Goal: Task Accomplishment & Management: Manage account settings

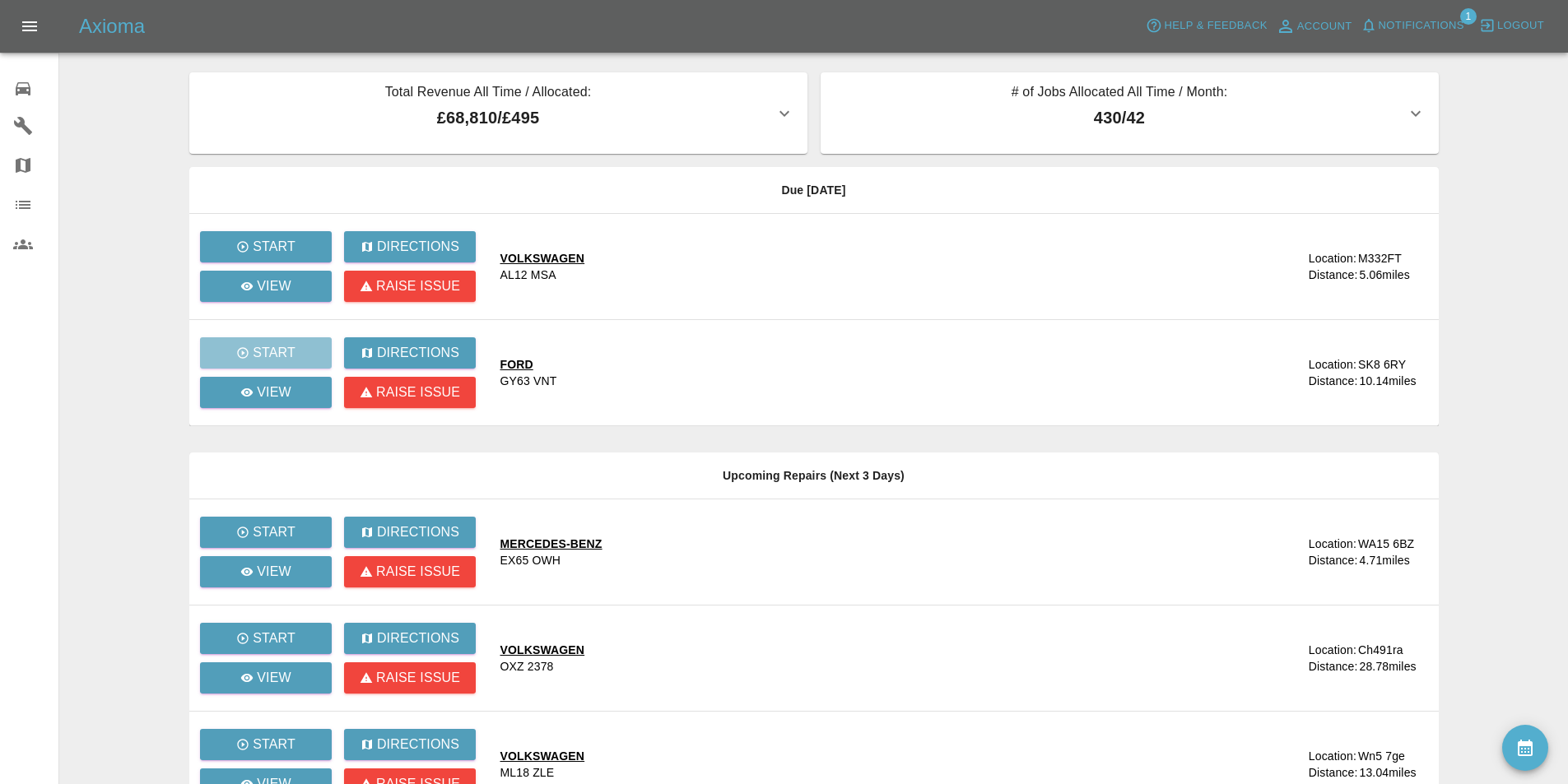
click at [143, 357] on main "Total Revenue All Time / Allocated: £68,810 / £495 Sprayway Smart Repairs NW : …" at bounding box center [784, 502] width 1568 height 1004
click at [262, 395] on p "View" at bounding box center [274, 392] width 35 height 20
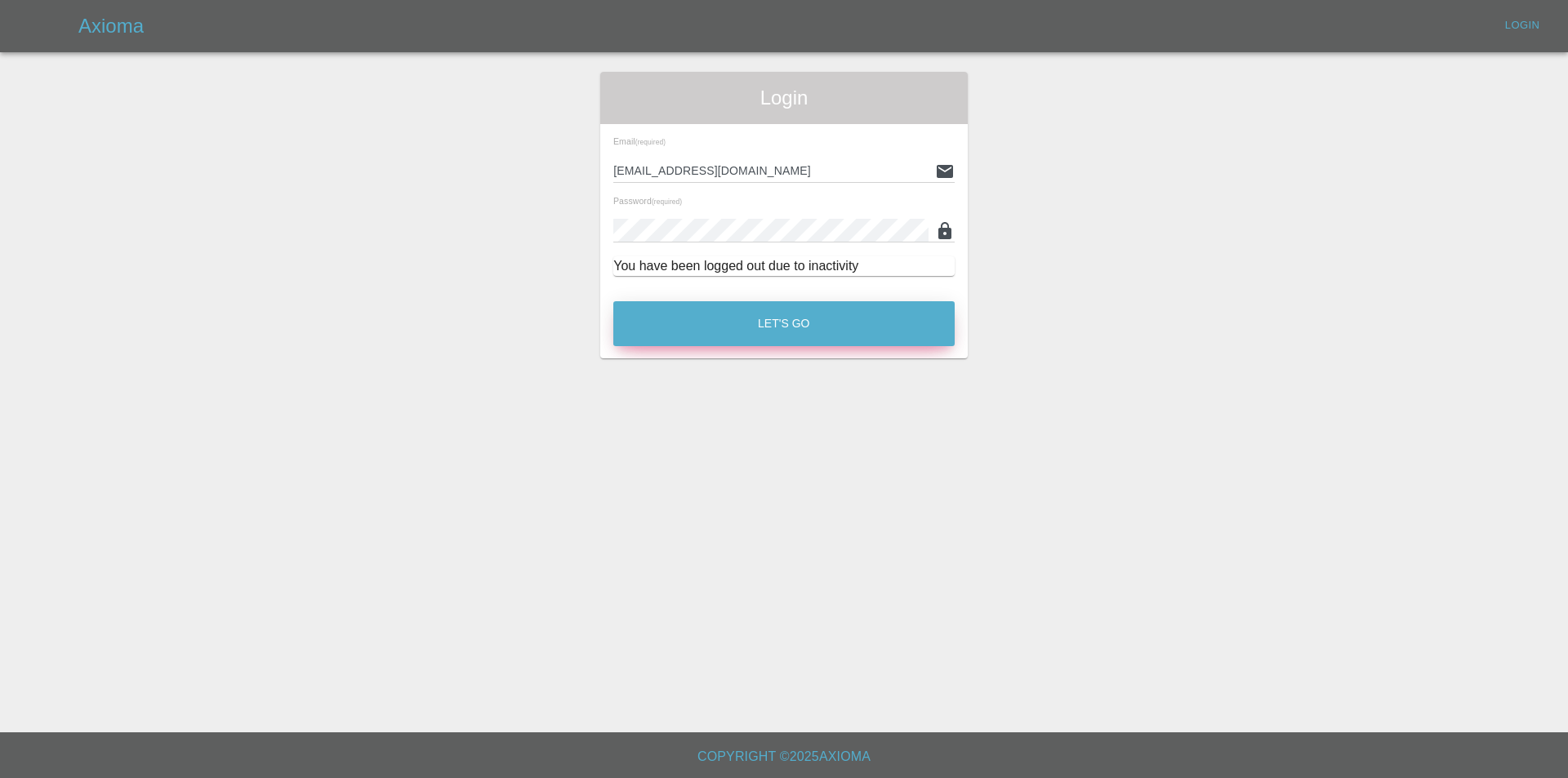
click at [891, 322] on button "Let's Go" at bounding box center [784, 324] width 341 height 45
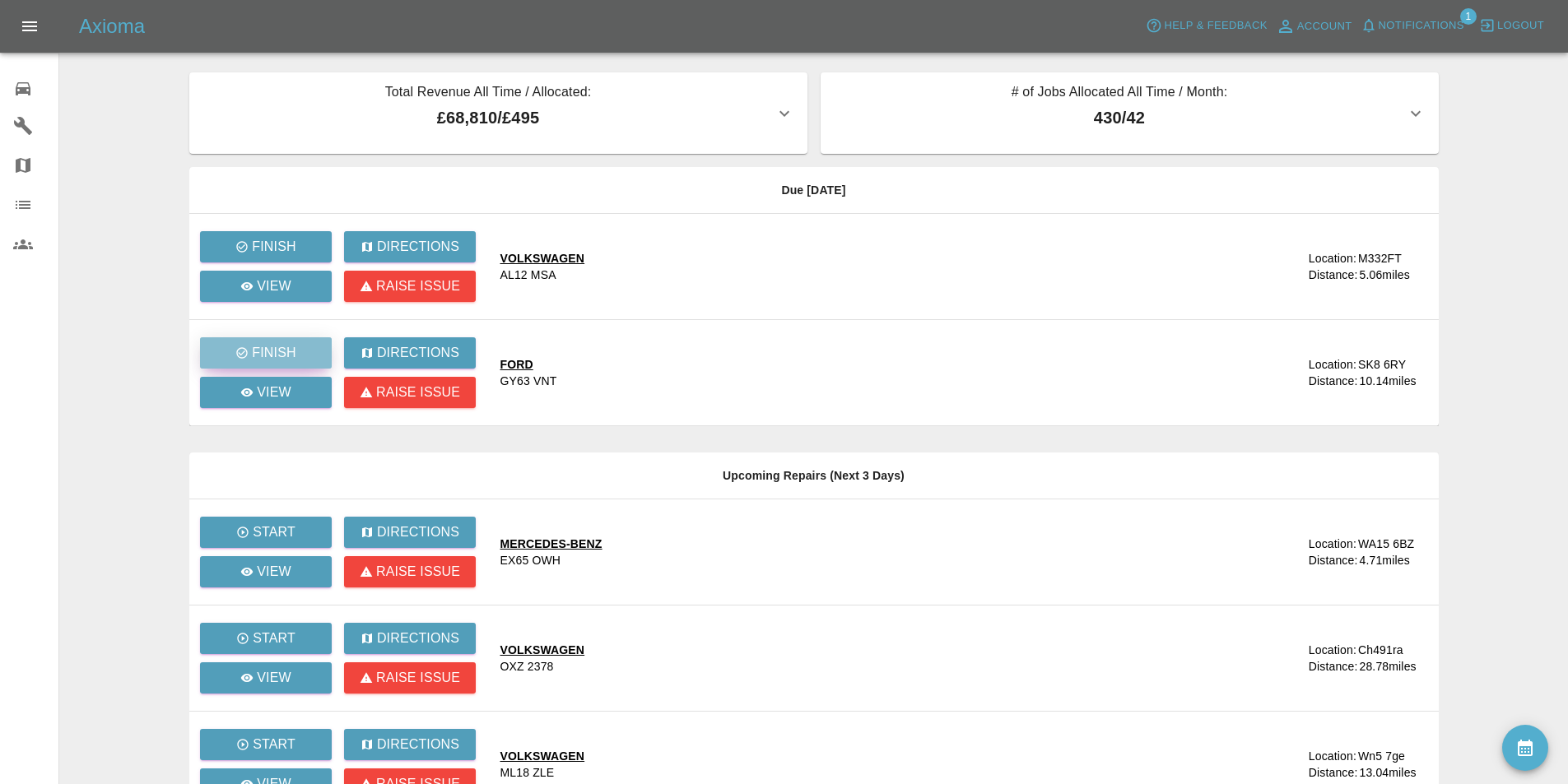
click at [268, 347] on p "Finish" at bounding box center [274, 352] width 43 height 20
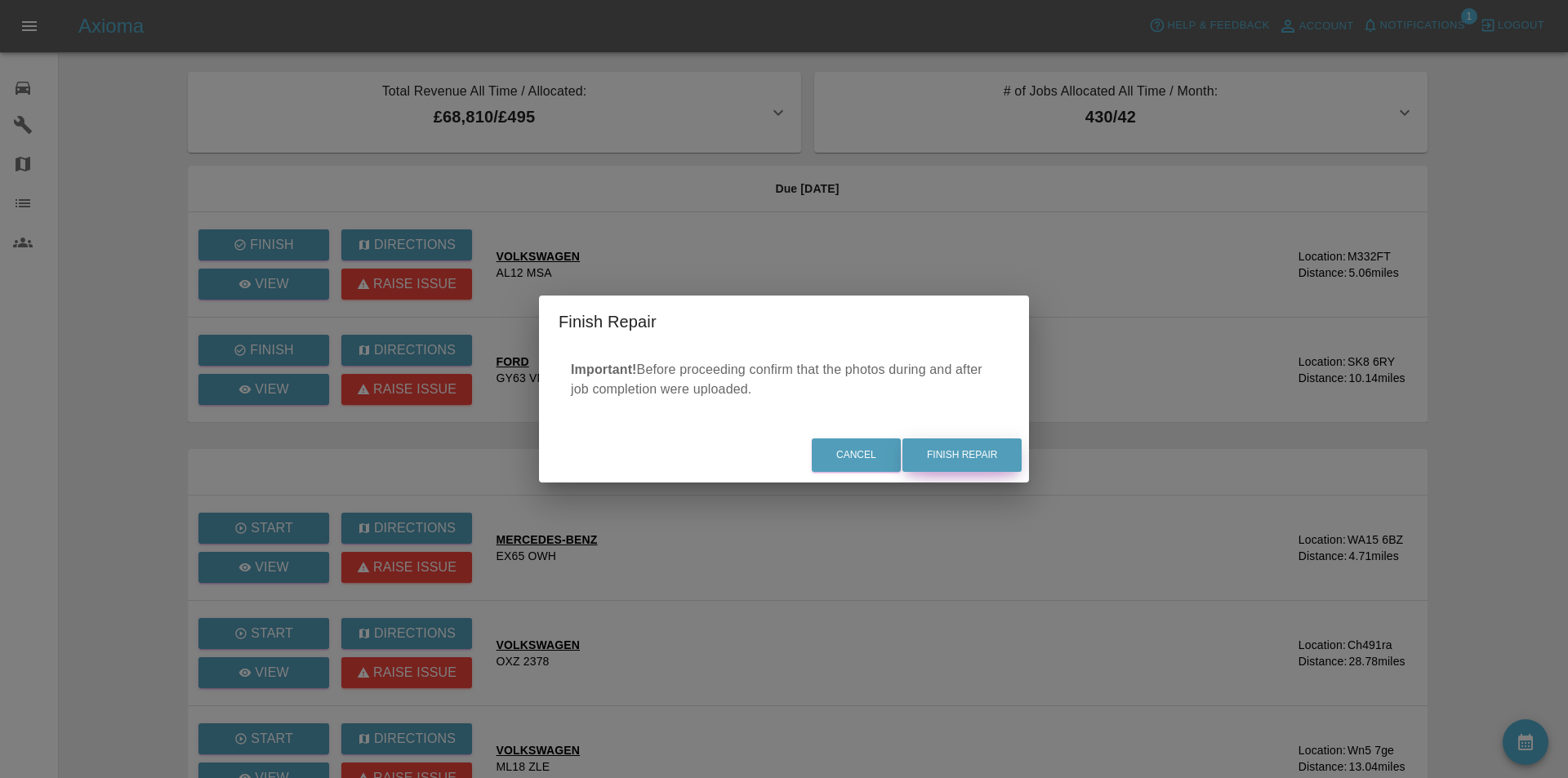
click at [985, 454] on button "Finish Repair" at bounding box center [961, 454] width 119 height 33
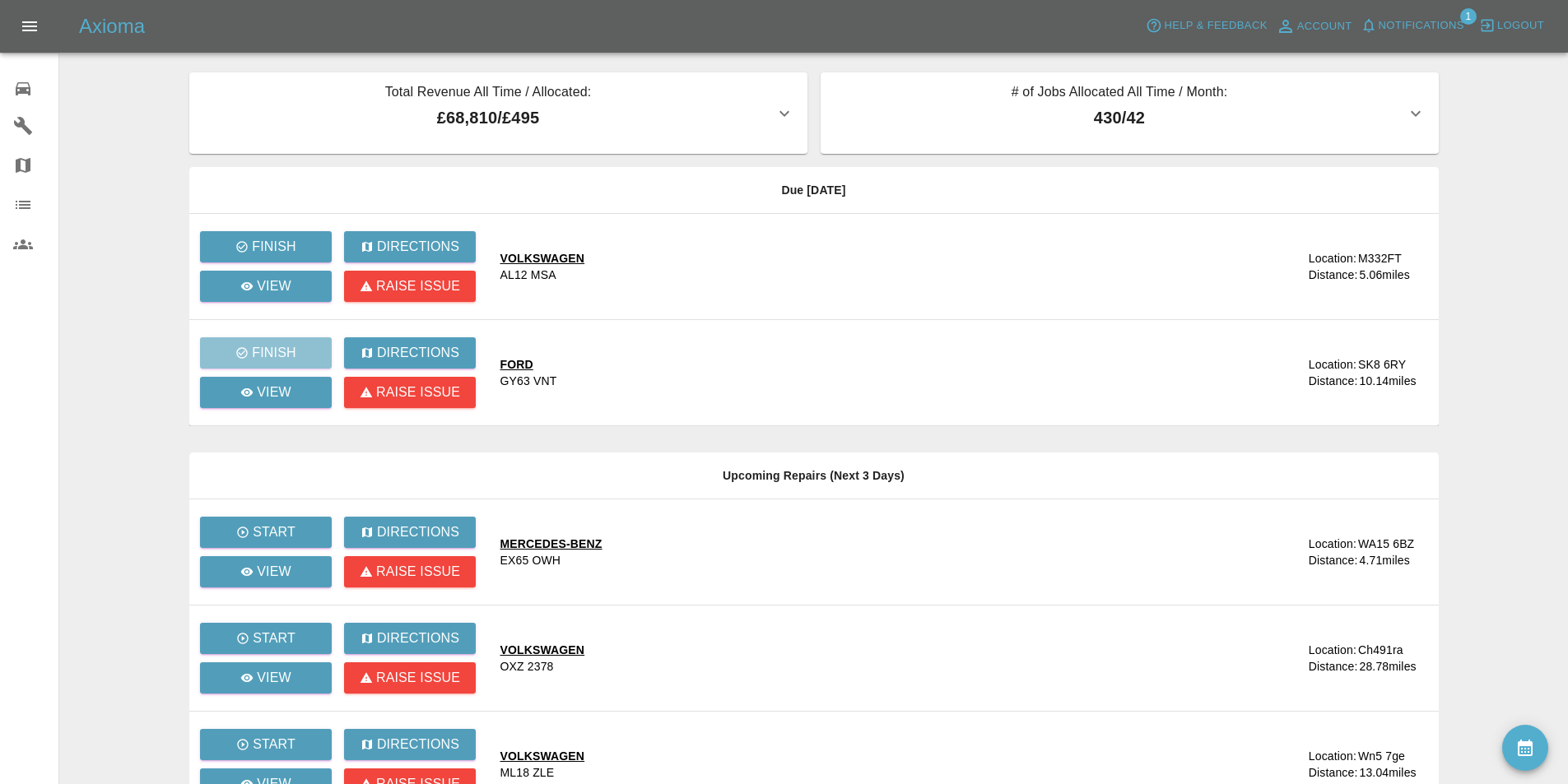
click at [117, 175] on main "Total Revenue All Time / Allocated: £68,810 / £495 Sprayway Smart Repairs NW : …" at bounding box center [784, 502] width 1568 height 1004
click at [25, 87] on icon at bounding box center [23, 88] width 20 height 20
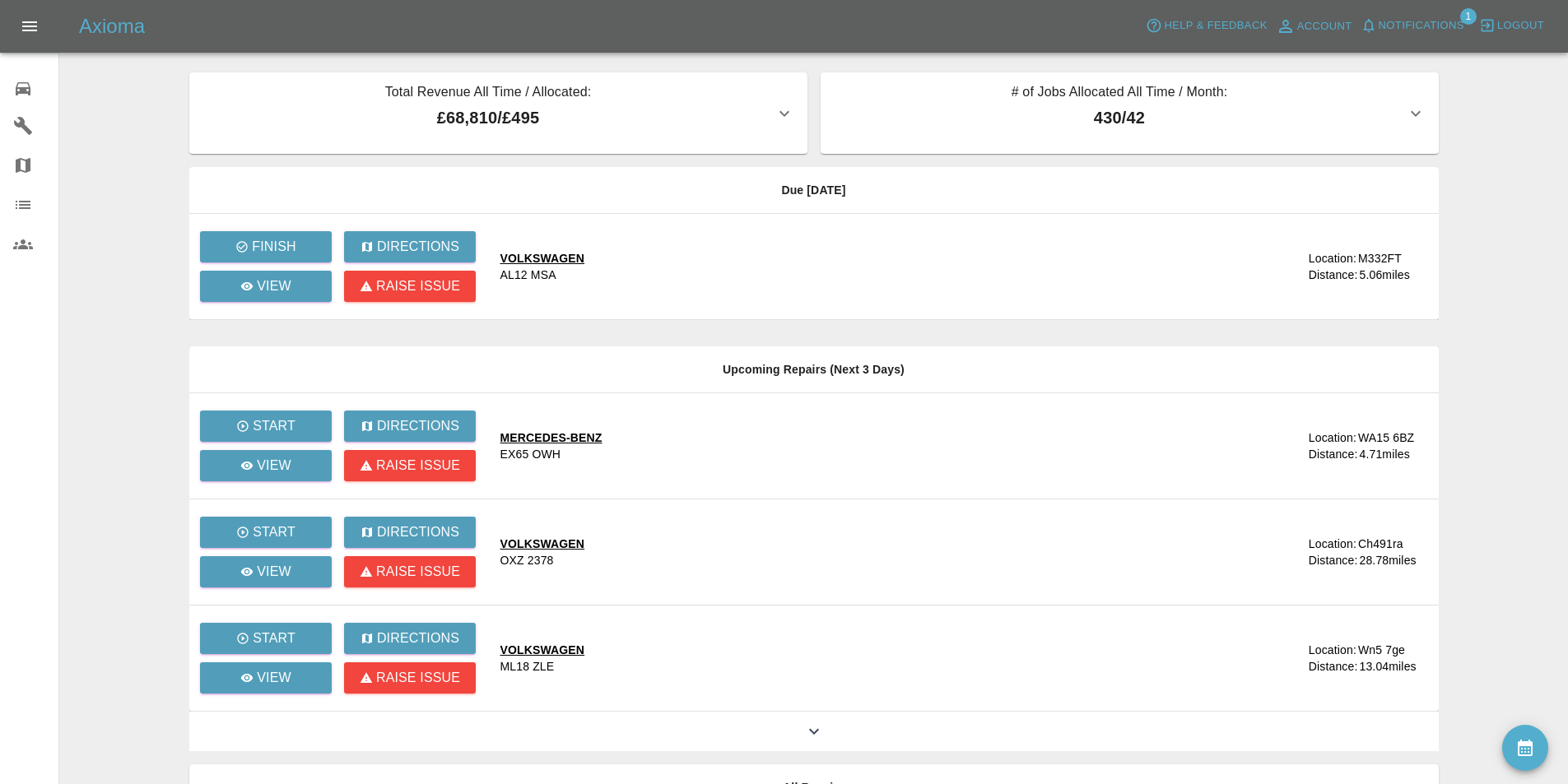
click at [106, 170] on main "Total Revenue All Time / Allocated: £68,810 / £495 Sprayway Smart Repairs NW : …" at bounding box center [784, 448] width 1568 height 897
click at [1407, 15] on button "Notifications" at bounding box center [1412, 25] width 112 height 25
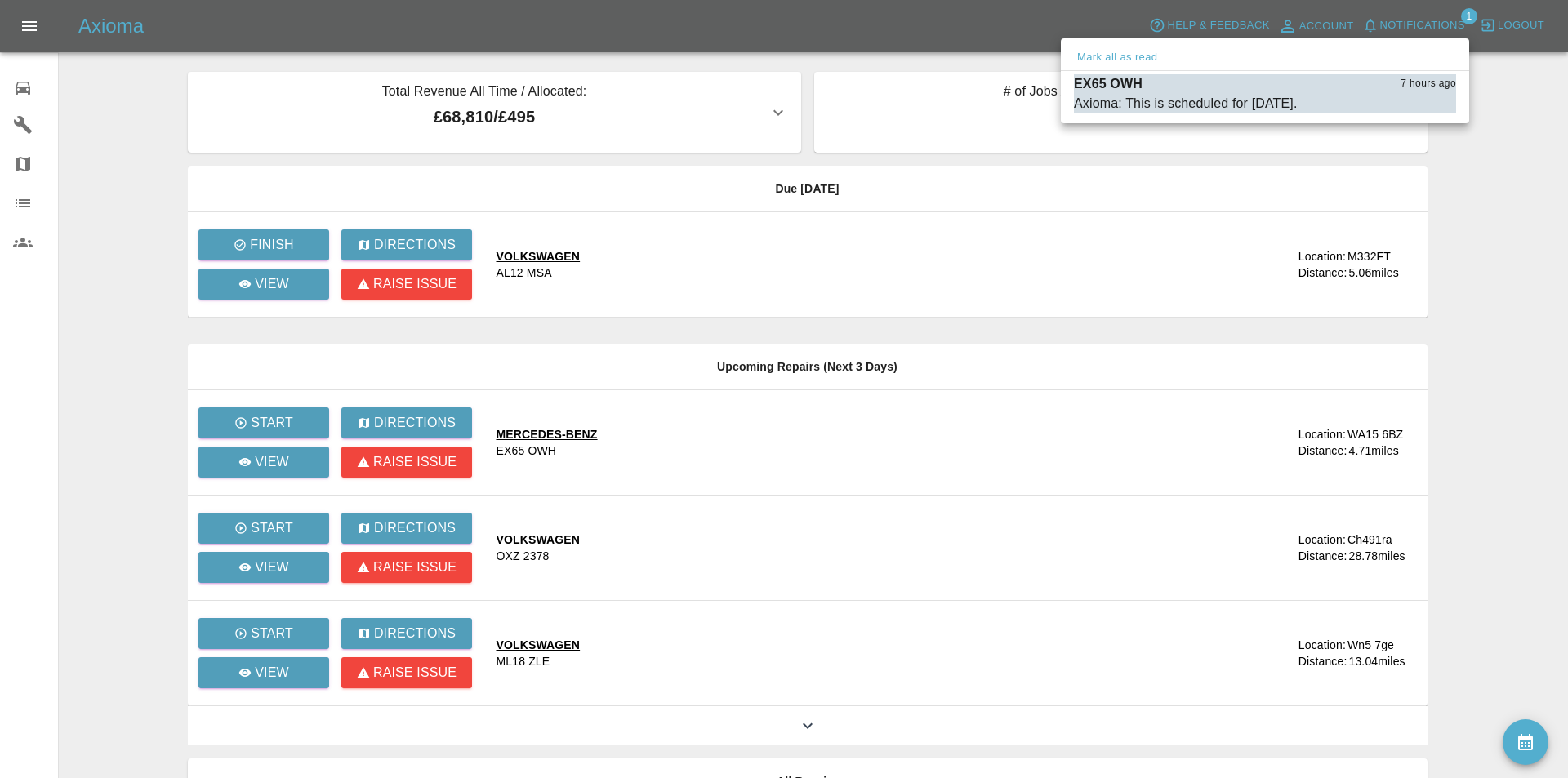
click at [862, 20] on div at bounding box center [784, 389] width 1568 height 778
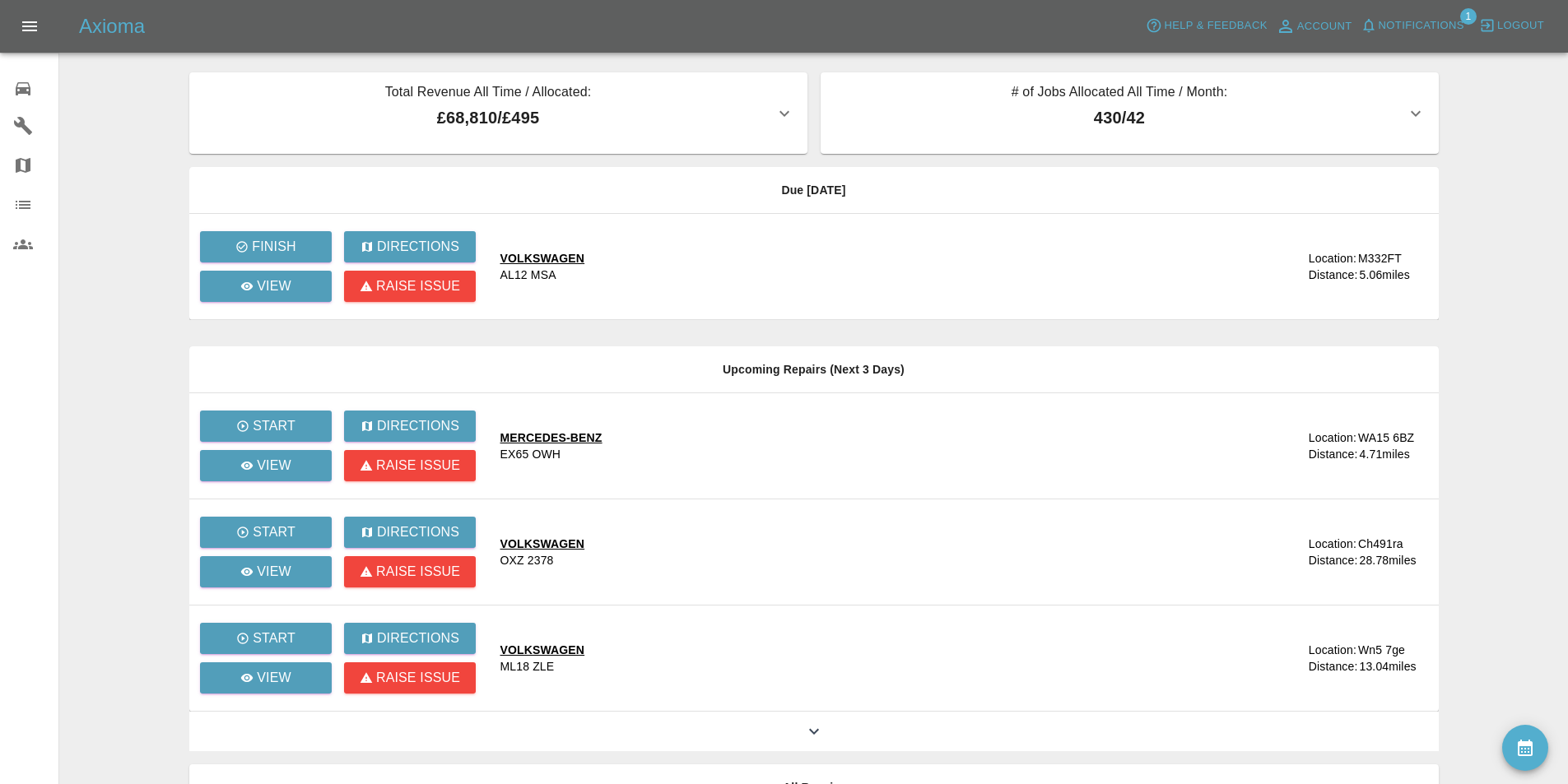
click at [852, 11] on div "Axioma Help & Feedback Account Notifications 1 Logout" at bounding box center [784, 26] width 1568 height 53
click at [23, 80] on icon at bounding box center [23, 88] width 20 height 20
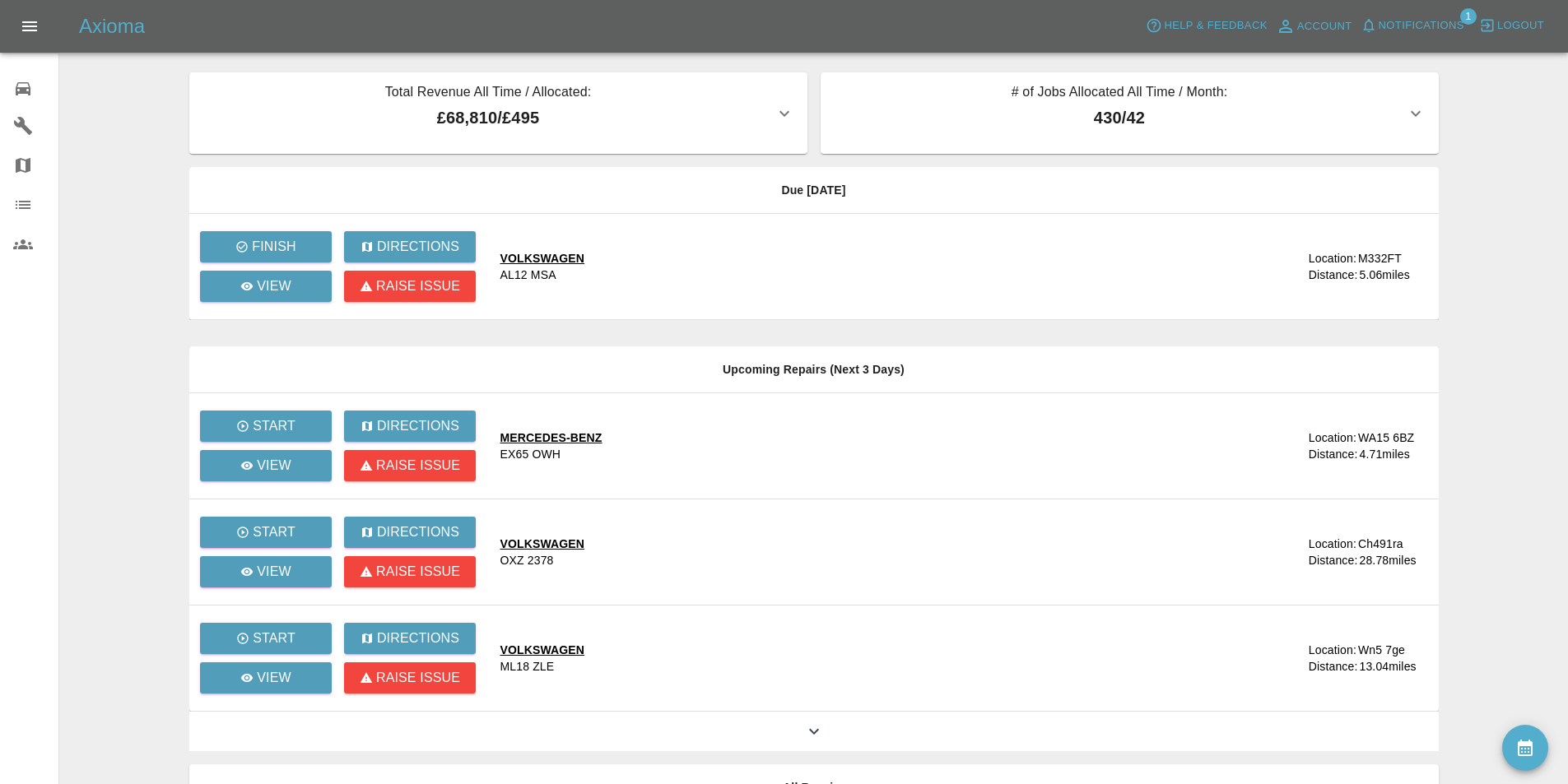
click at [77, 102] on main "Total Revenue All Time / Allocated: £68,810 / £495 Sprayway Smart Repairs NW : …" at bounding box center [784, 448] width 1568 height 897
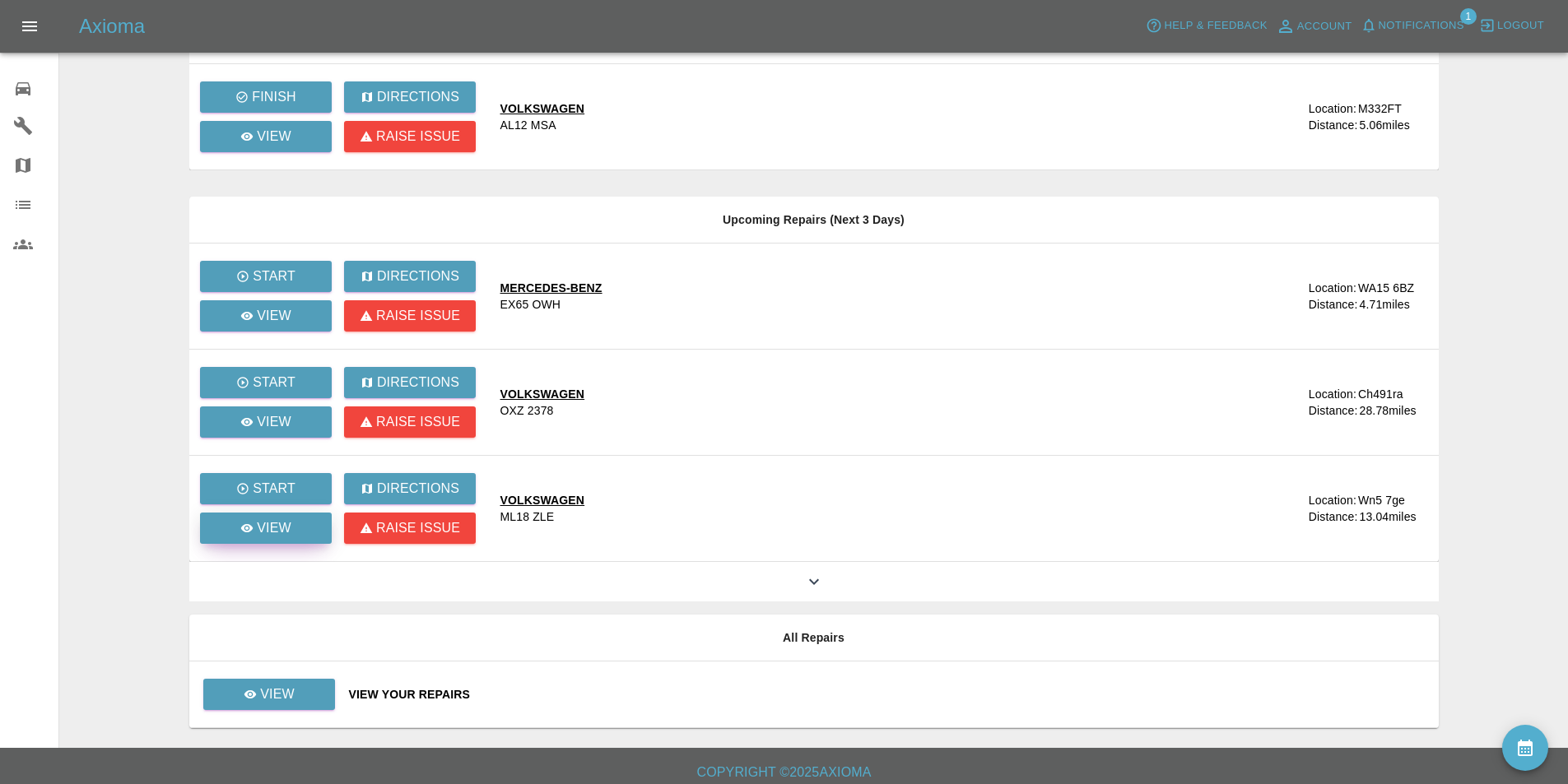
scroll to position [159, 0]
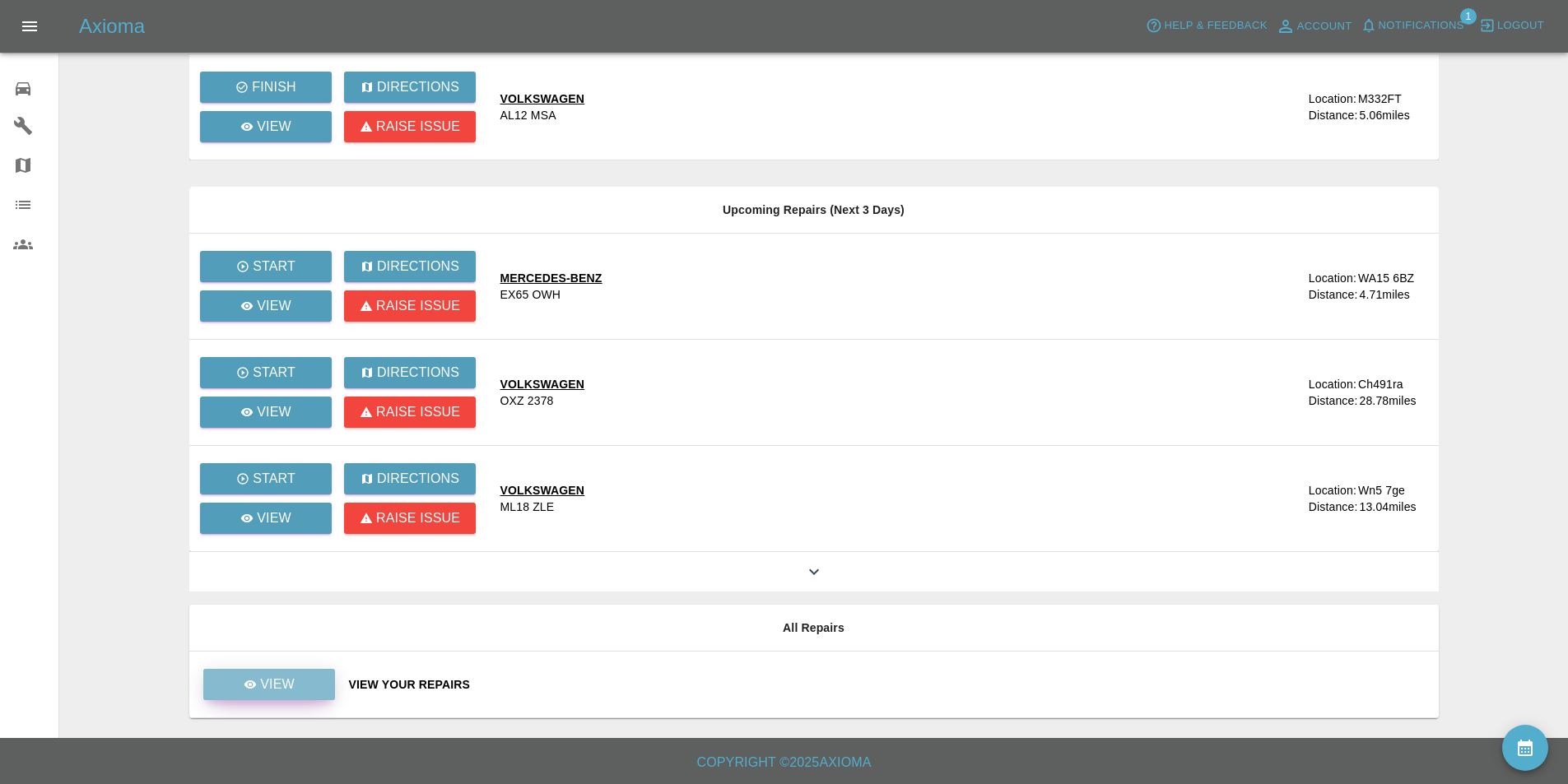
click at [310, 686] on link "View" at bounding box center [269, 684] width 132 height 31
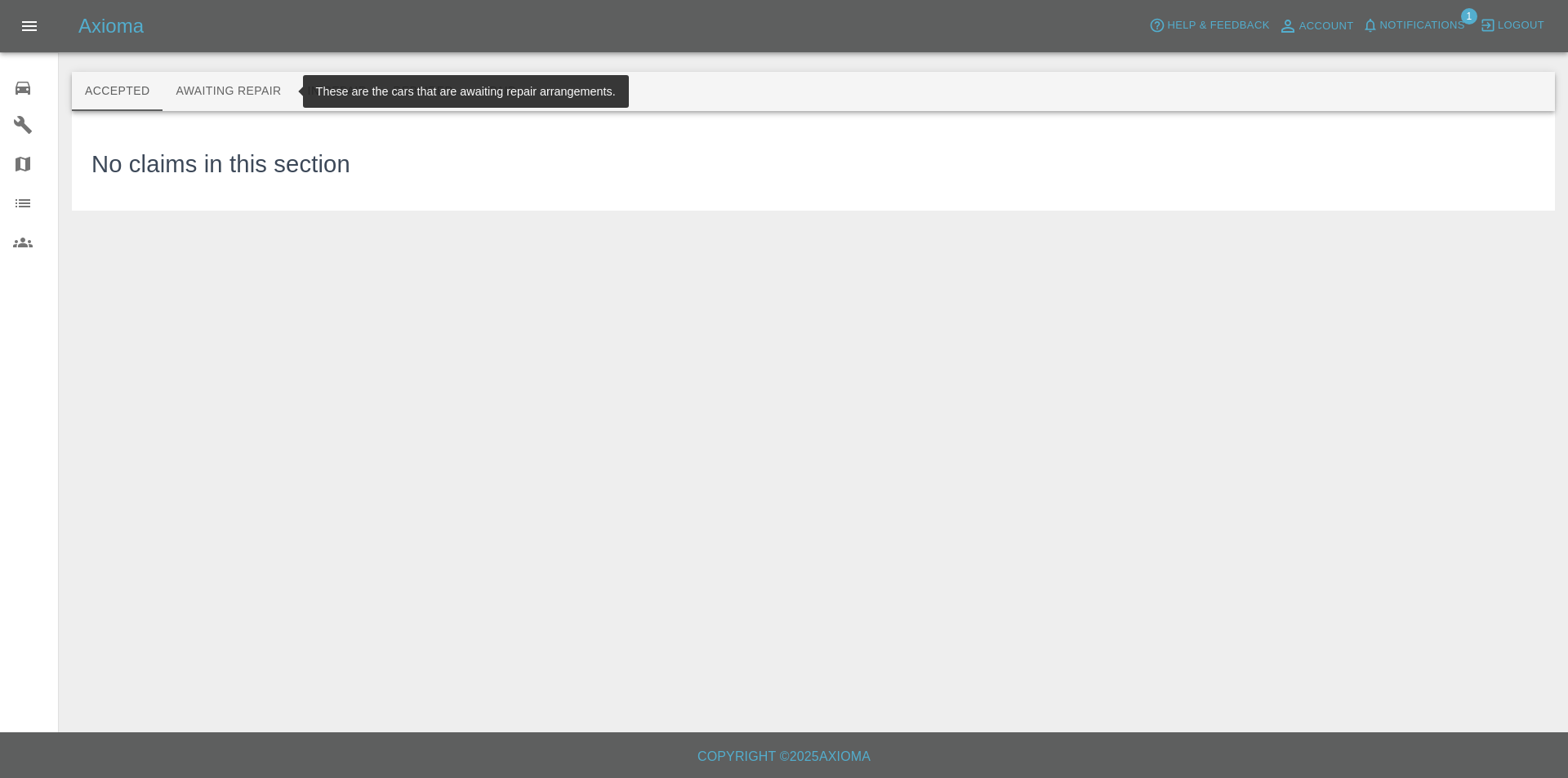
click at [238, 94] on button "Awaiting Repair" at bounding box center [228, 92] width 131 height 40
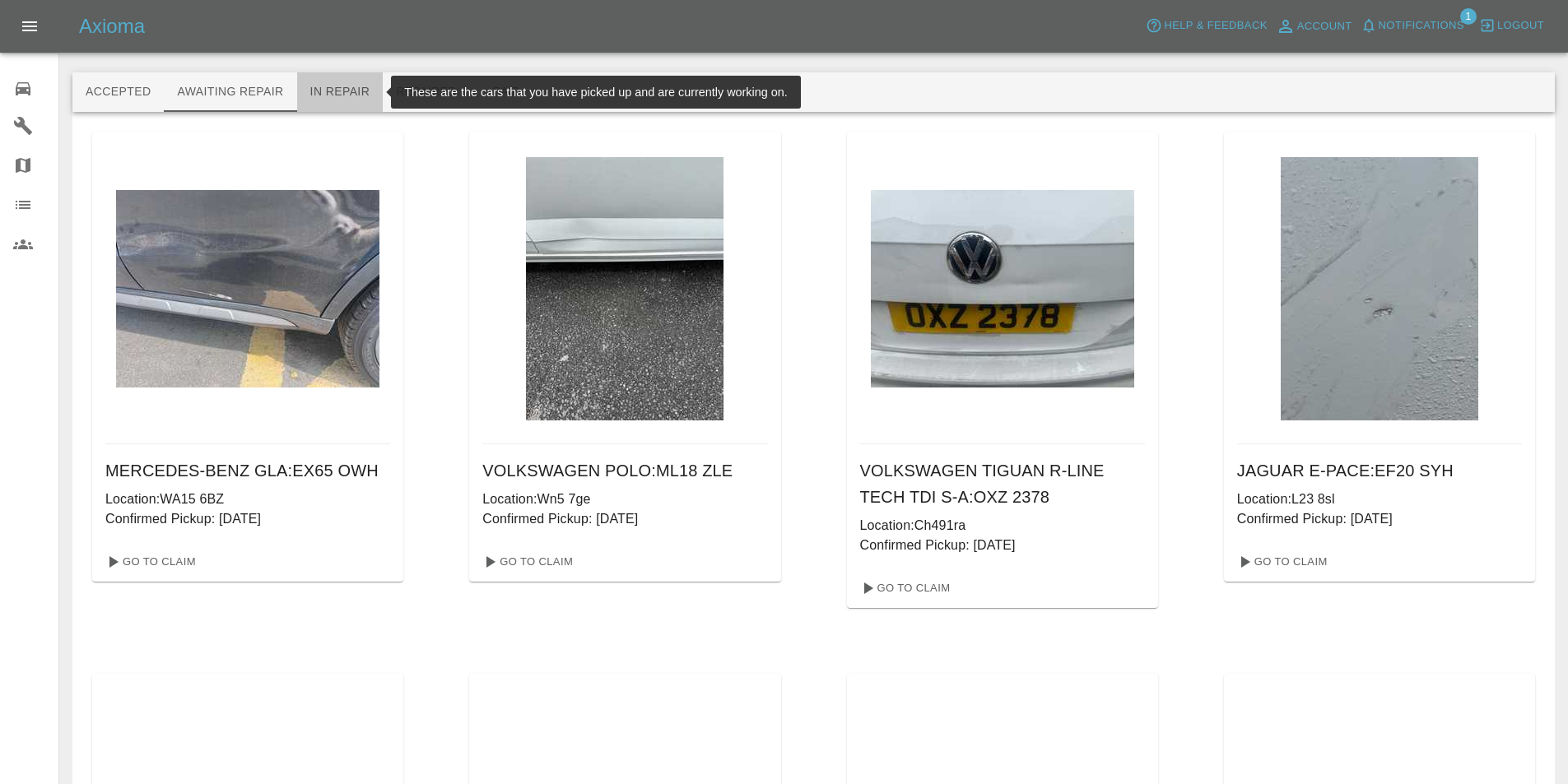
click at [334, 101] on button "In Repair" at bounding box center [340, 93] width 87 height 40
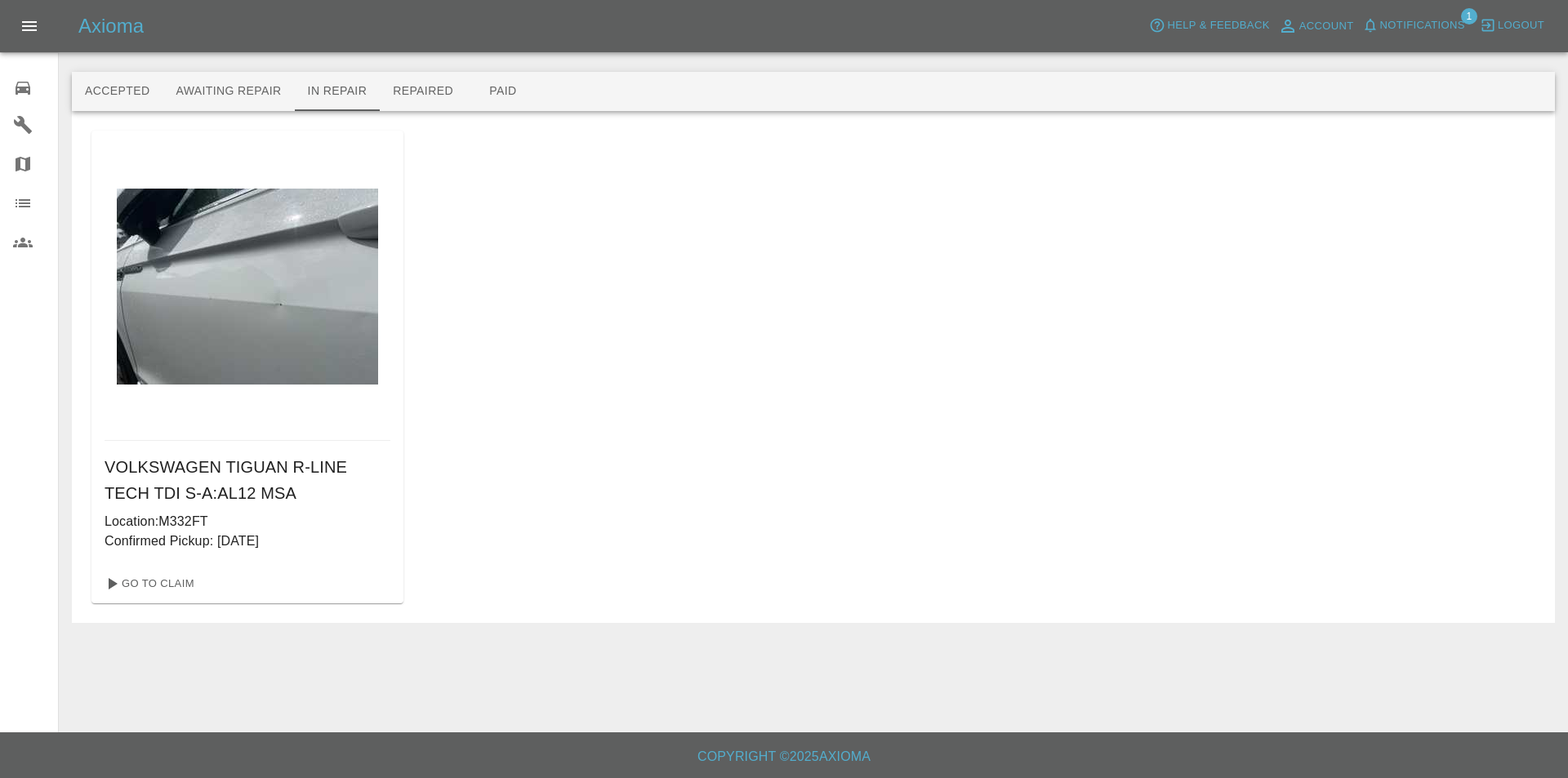
click at [26, 89] on icon at bounding box center [22, 88] width 15 height 13
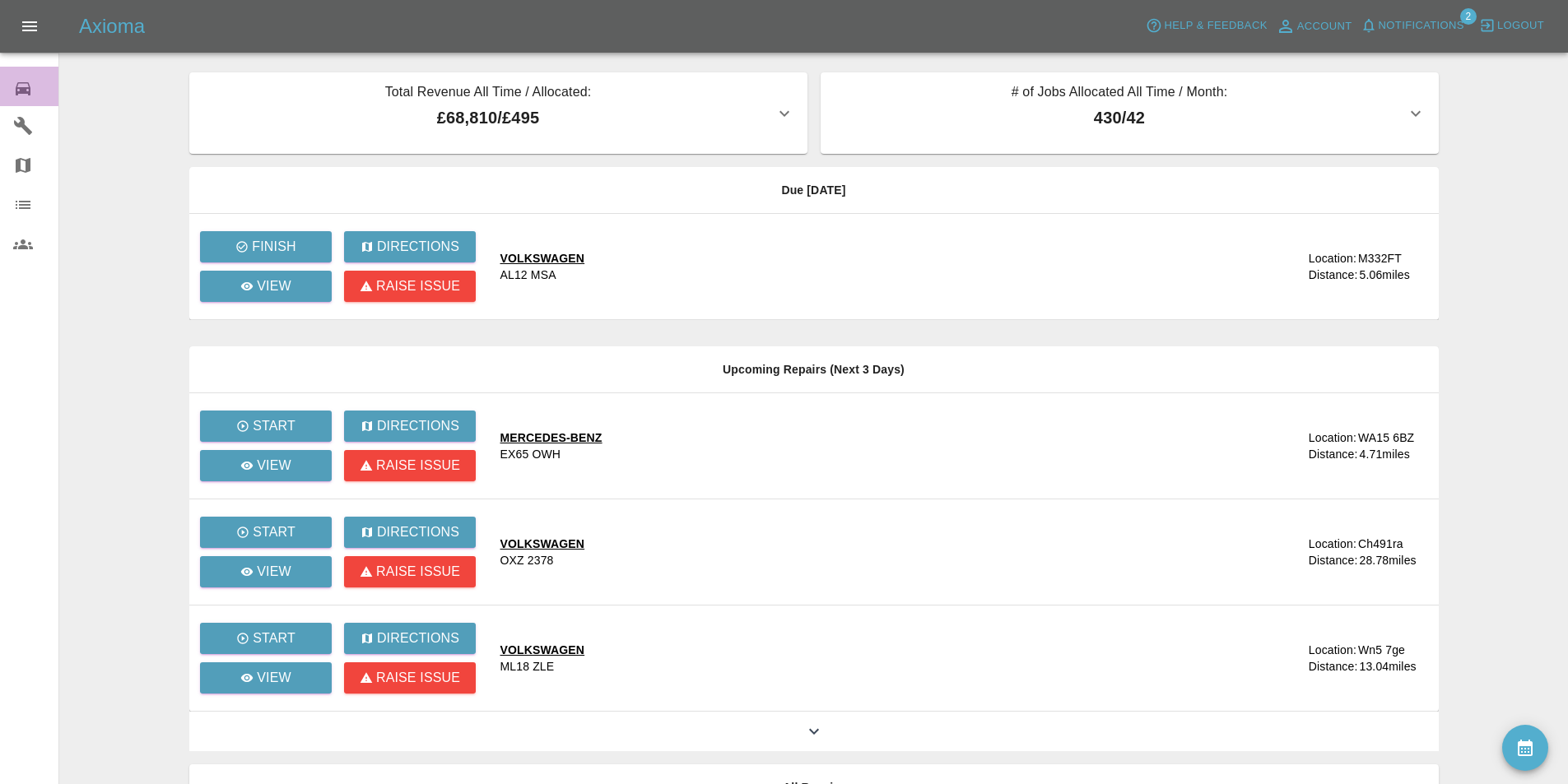
click at [18, 89] on icon at bounding box center [23, 88] width 20 height 20
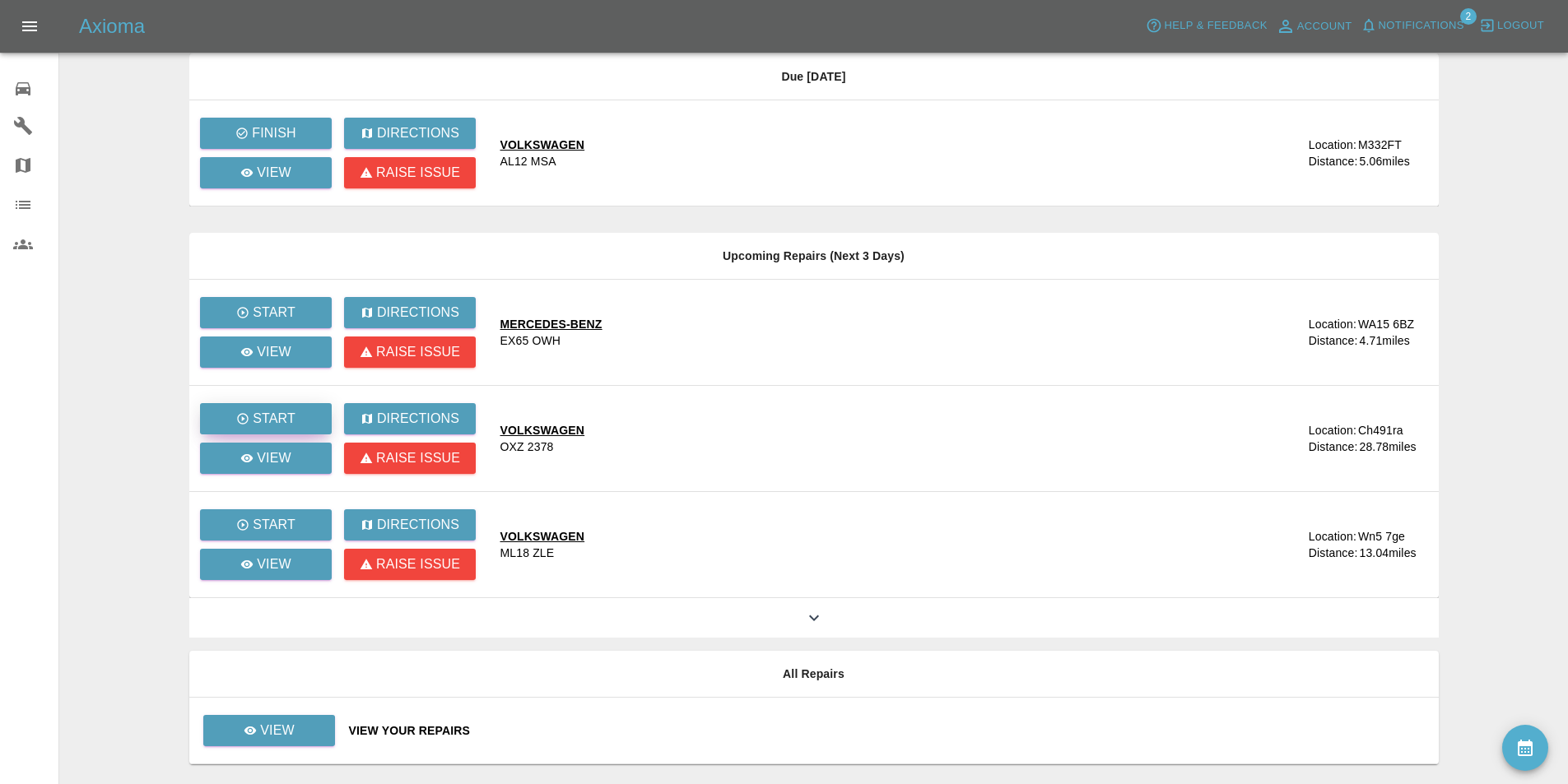
scroll to position [159, 0]
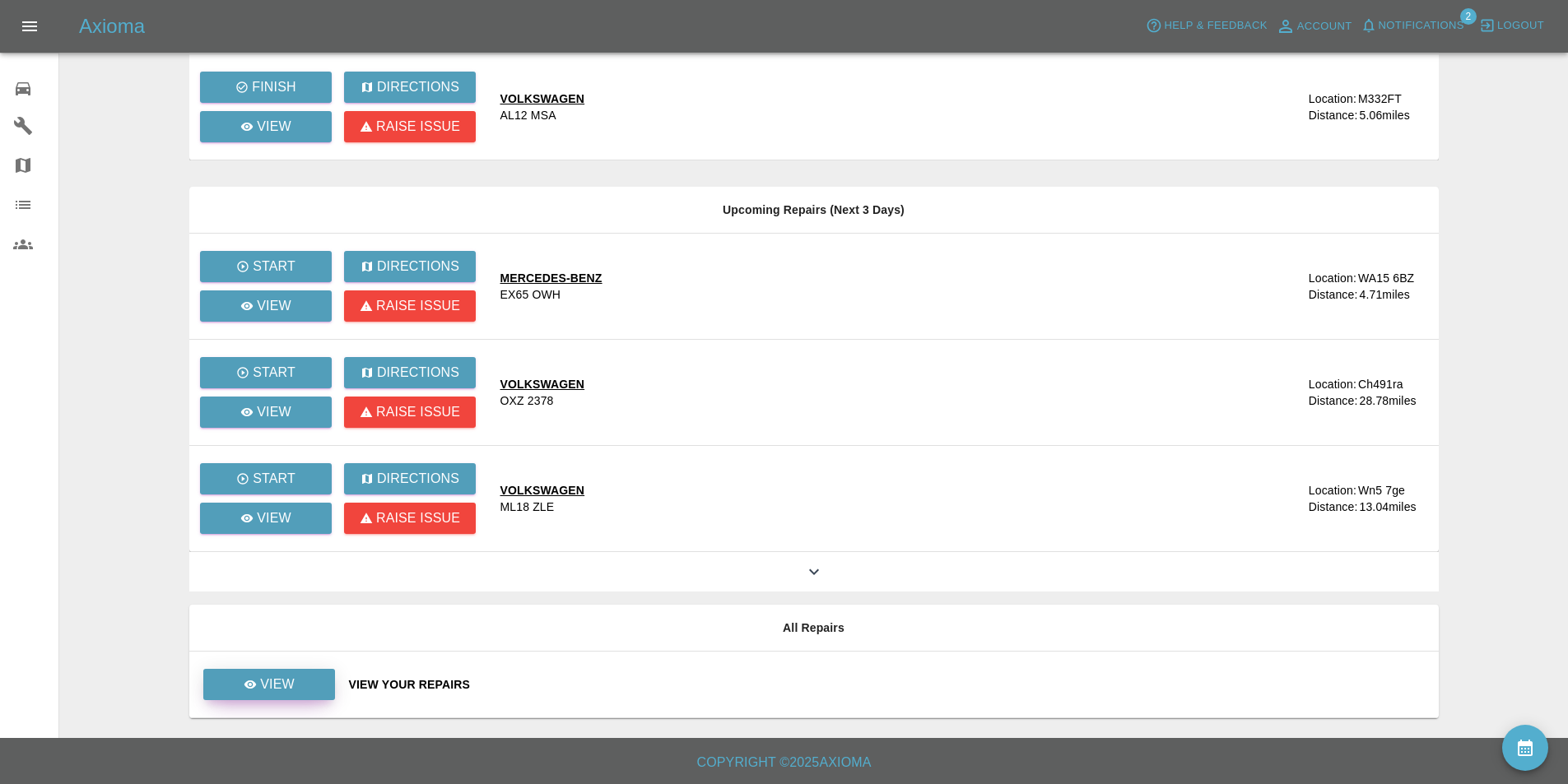
click at [293, 688] on p "View" at bounding box center [277, 684] width 35 height 20
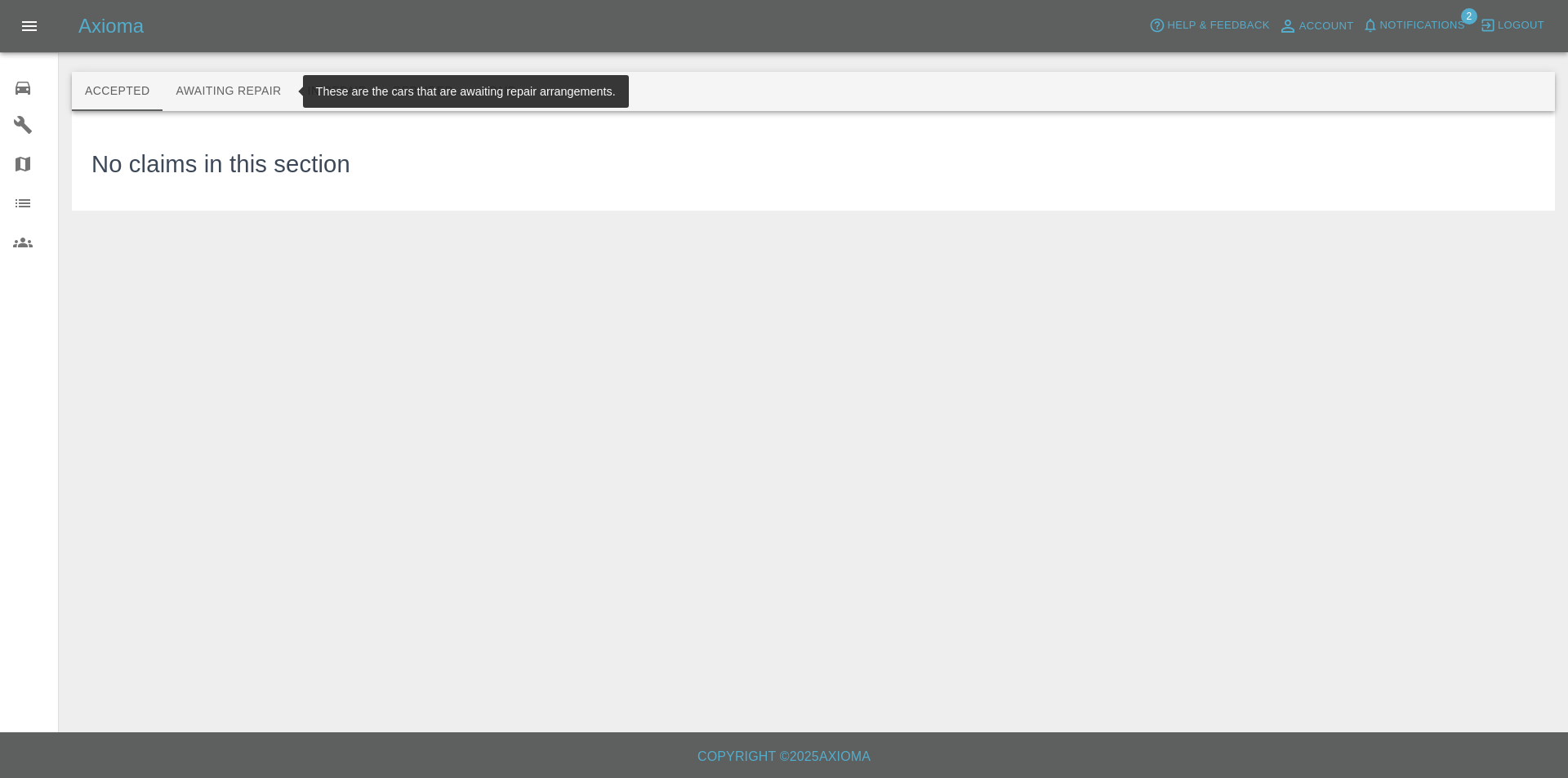
click at [253, 82] on button "Awaiting Repair" at bounding box center [228, 92] width 131 height 40
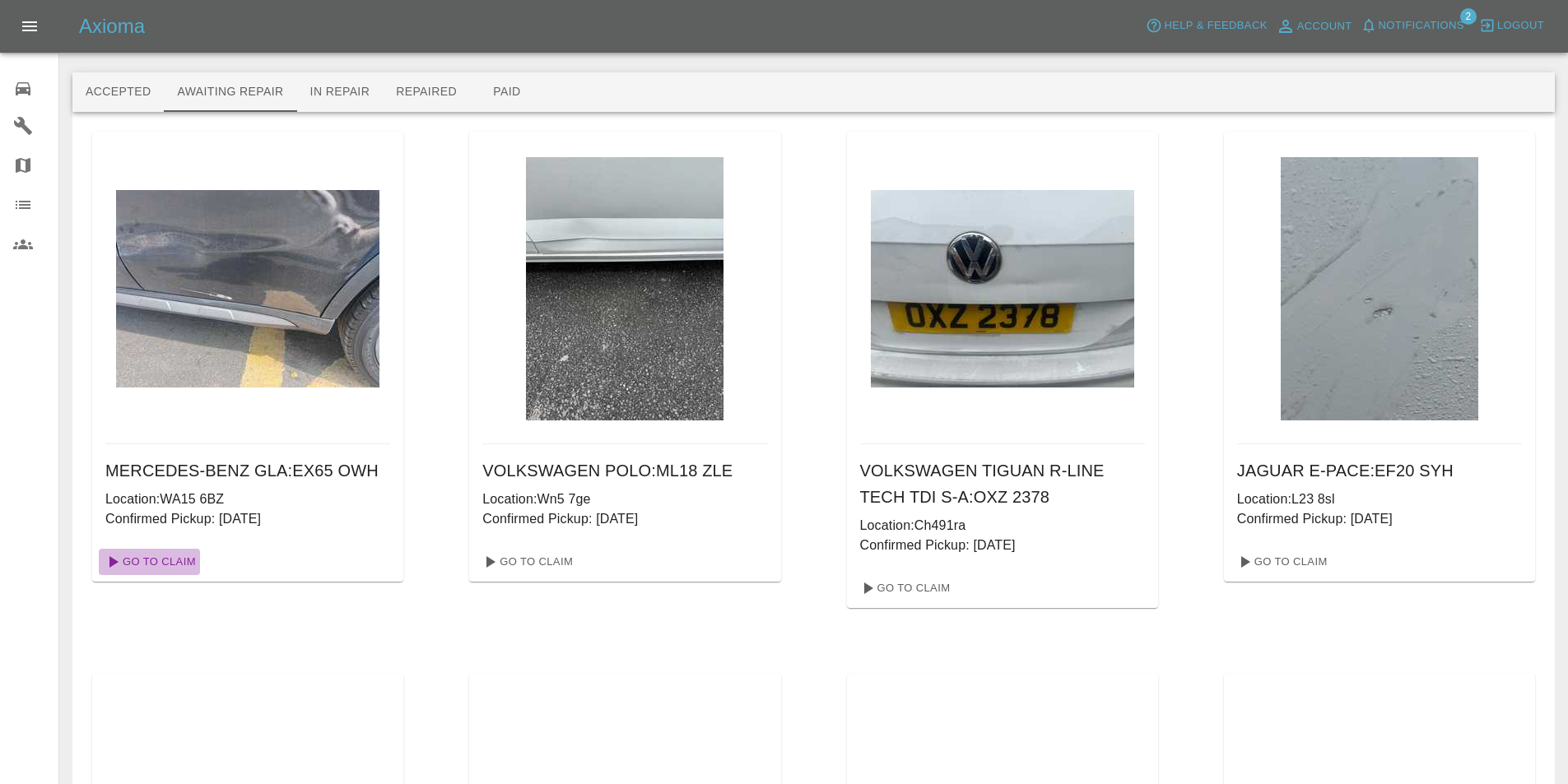
click at [169, 563] on link "Go To Claim" at bounding box center [149, 562] width 101 height 26
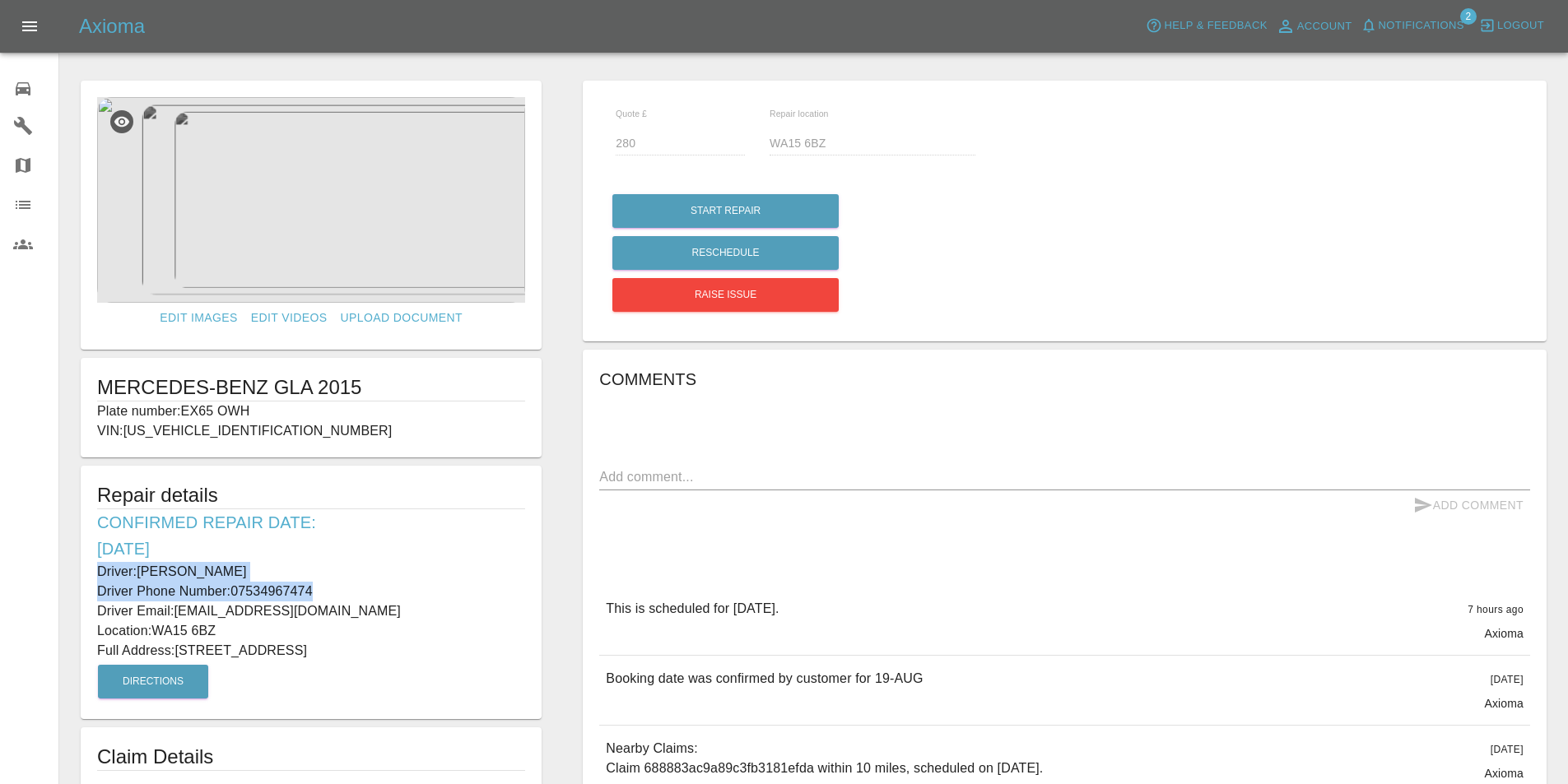
drag, startPoint x: 321, startPoint y: 587, endPoint x: 89, endPoint y: 576, distance: 232.3
click at [89, 576] on div "Repair details Confirmed Repair Date: 19/08/25 Driver: Clare Mckendry Driver Ph…" at bounding box center [311, 592] width 461 height 254
copy div "Driver: Clare Mckendry Driver Phone Number: 07534967474"
drag, startPoint x: 217, startPoint y: 627, endPoint x: 159, endPoint y: 627, distance: 58.0
click at [159, 627] on p "Location: WA15 6BZ" at bounding box center [311, 631] width 428 height 20
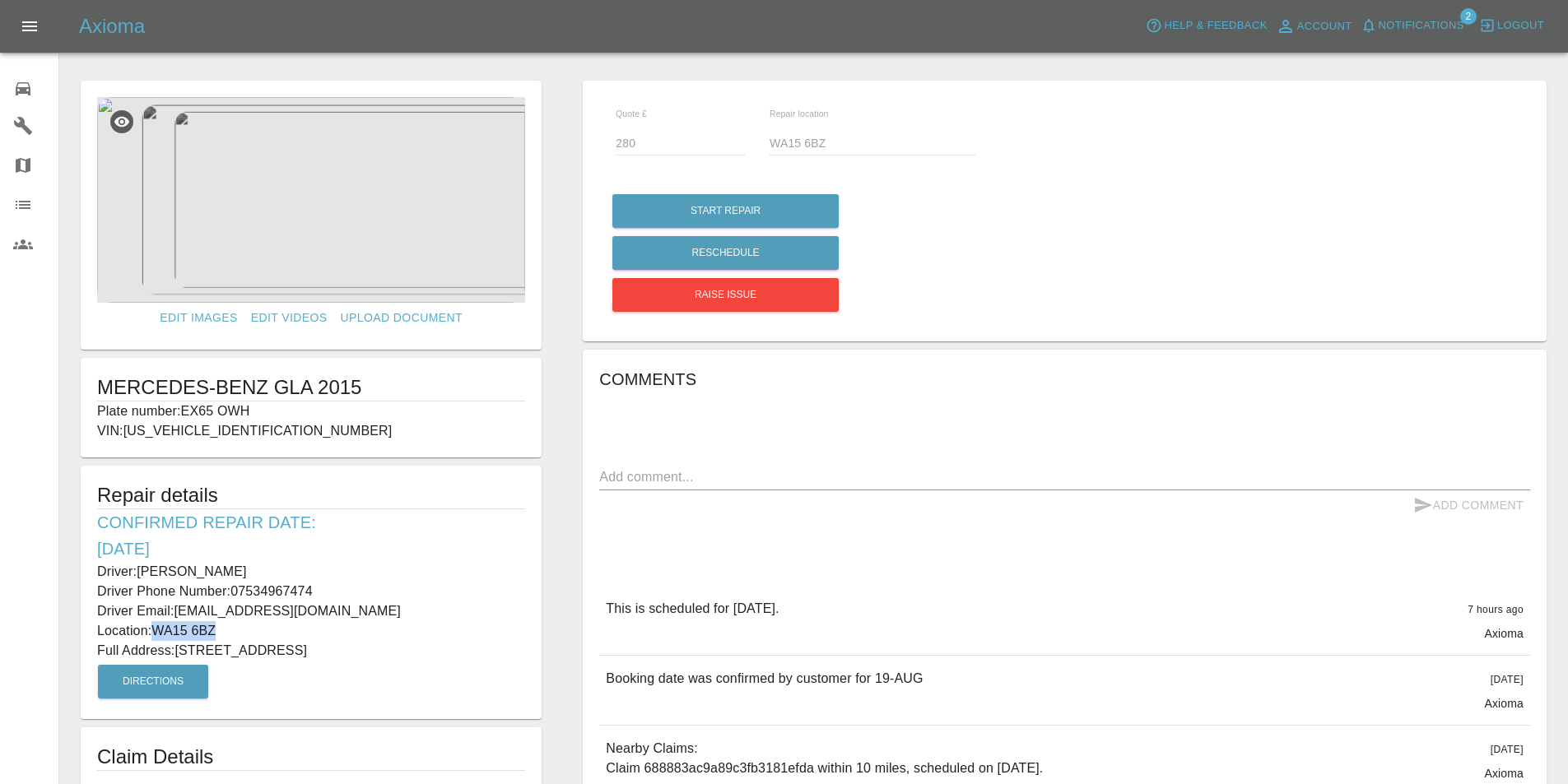
copy p "WA15 6BZ"
drag, startPoint x: 419, startPoint y: 647, endPoint x: 182, endPoint y: 648, distance: 237.0
click at [182, 648] on p "Full Address: 49 Crofton Avenue Timperley, Altrincham Cheshire" at bounding box center [311, 651] width 428 height 20
copy p "49 Crofton Avenue Timperley, Altrincham"
click at [1126, 542] on div "Comments x Add Comment This is scheduled for tomorrow. 7 hours ago Axioma This …" at bounding box center [1064, 716] width 931 height 699
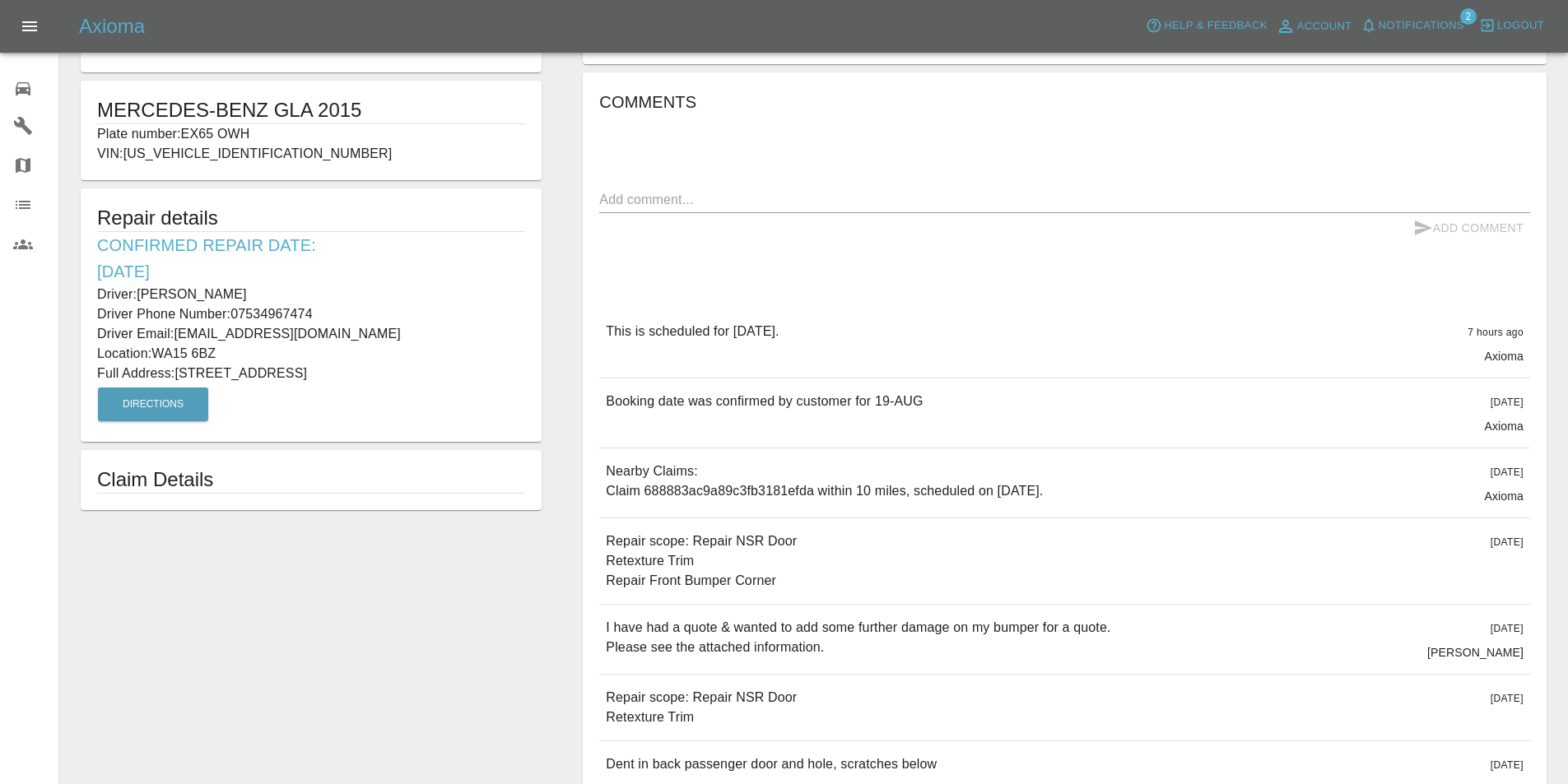
scroll to position [357, 0]
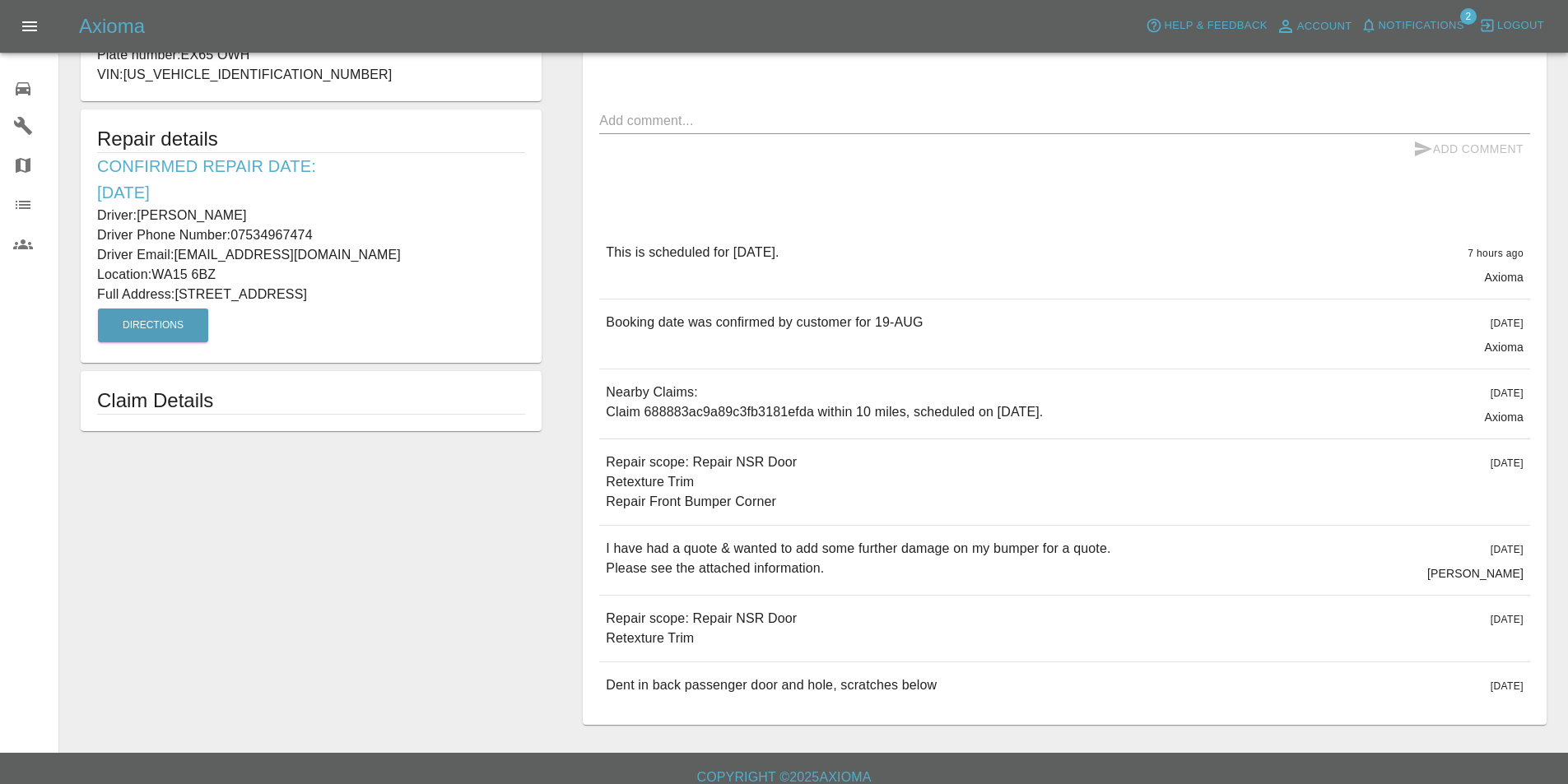
click at [281, 271] on p "Location: WA15 6BZ" at bounding box center [311, 274] width 428 height 20
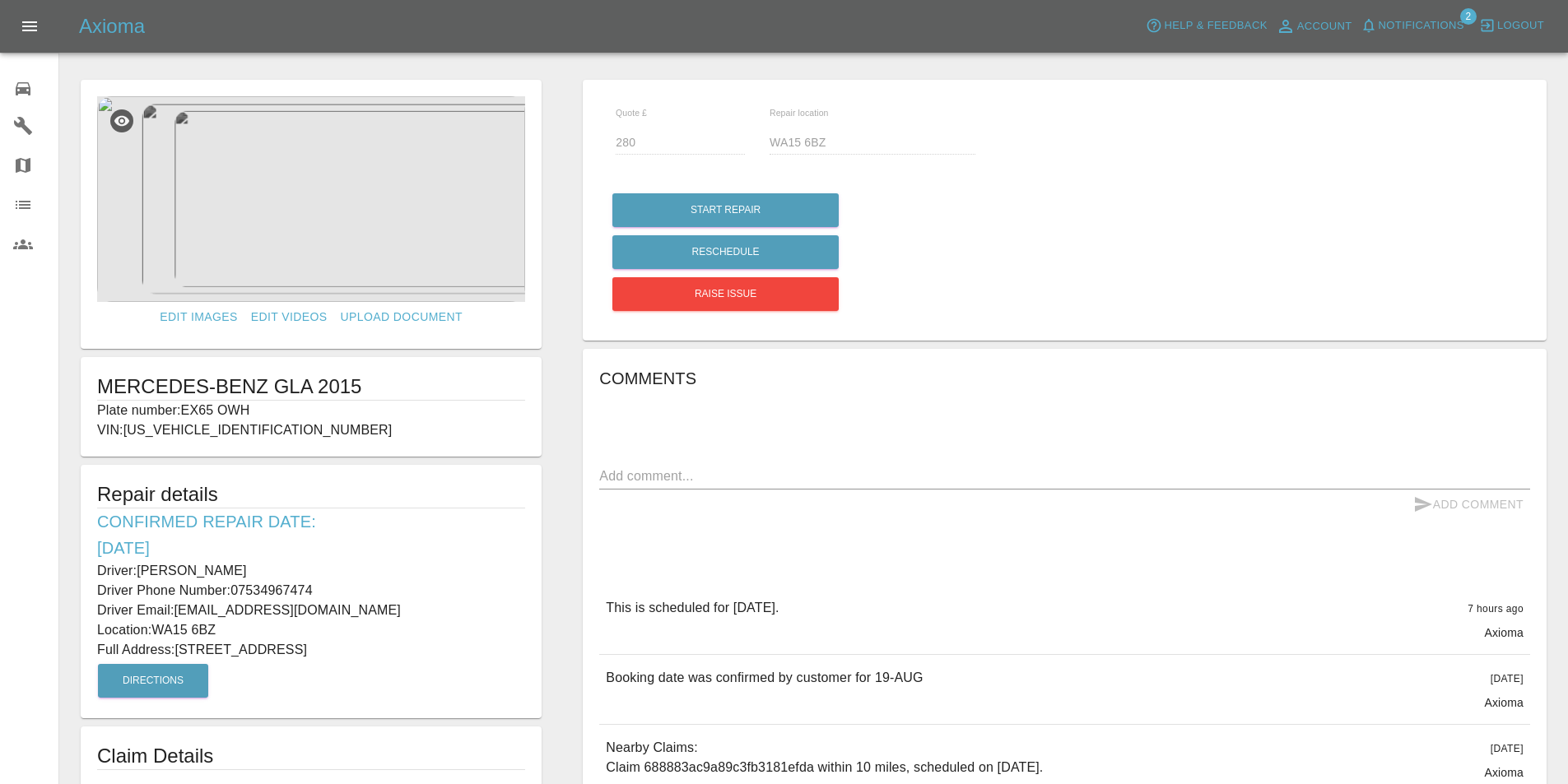
scroll to position [0, 0]
drag, startPoint x: 256, startPoint y: 409, endPoint x: 90, endPoint y: 388, distance: 167.3
click at [90, 388] on div "MERCEDES-BENZ GLA 2015 Plate number: EX65 OWH VIN: WDC1569082J181177" at bounding box center [311, 408] width 461 height 100
copy div "MERCEDES-BENZ GLA 2015 Plate number: EX65 OWH"
click at [967, 426] on div "Comments x Add Comment This is scheduled for tomorrow. 7 hours ago Axioma This …" at bounding box center [1064, 716] width 931 height 699
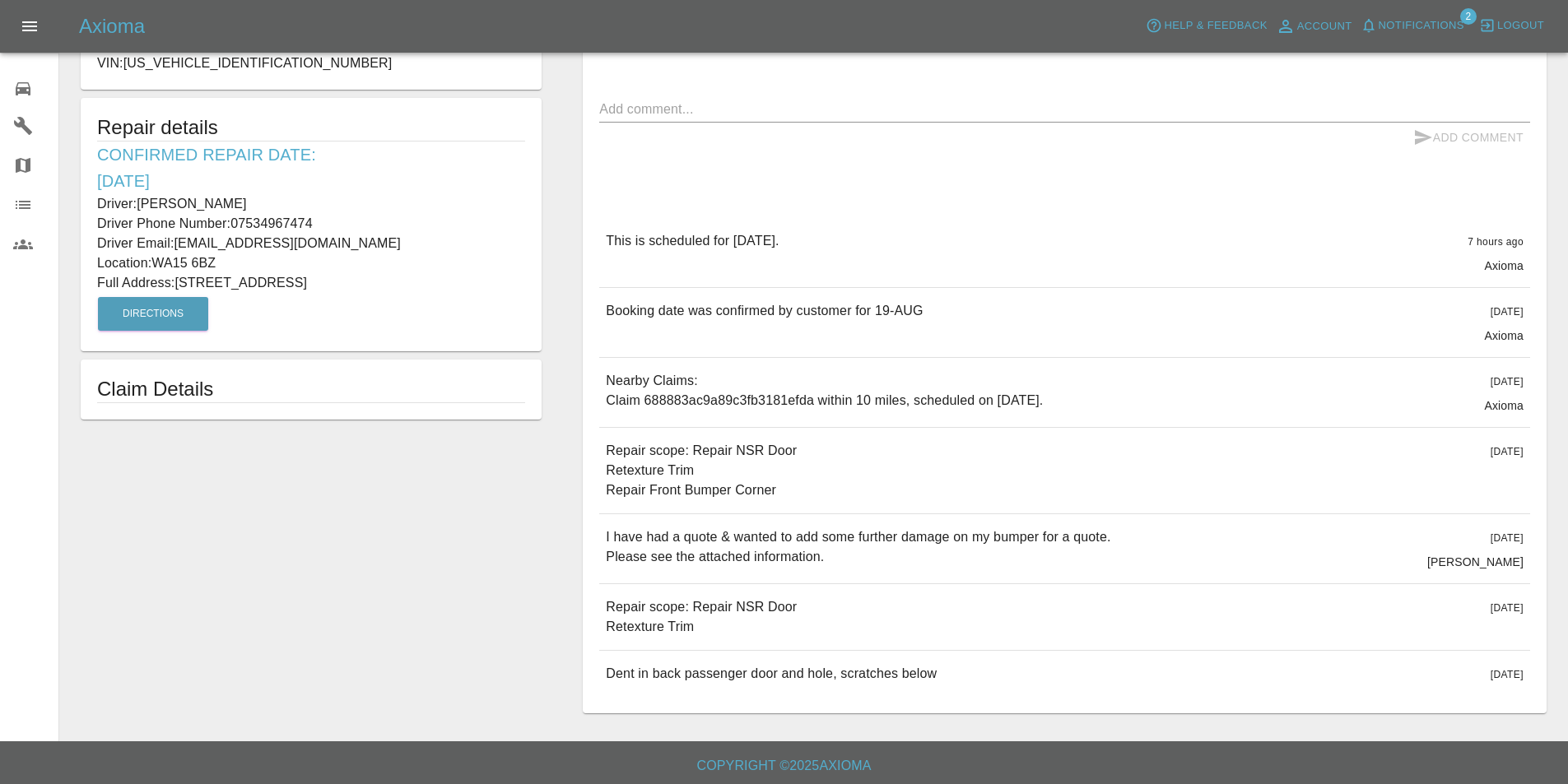
scroll to position [375, 0]
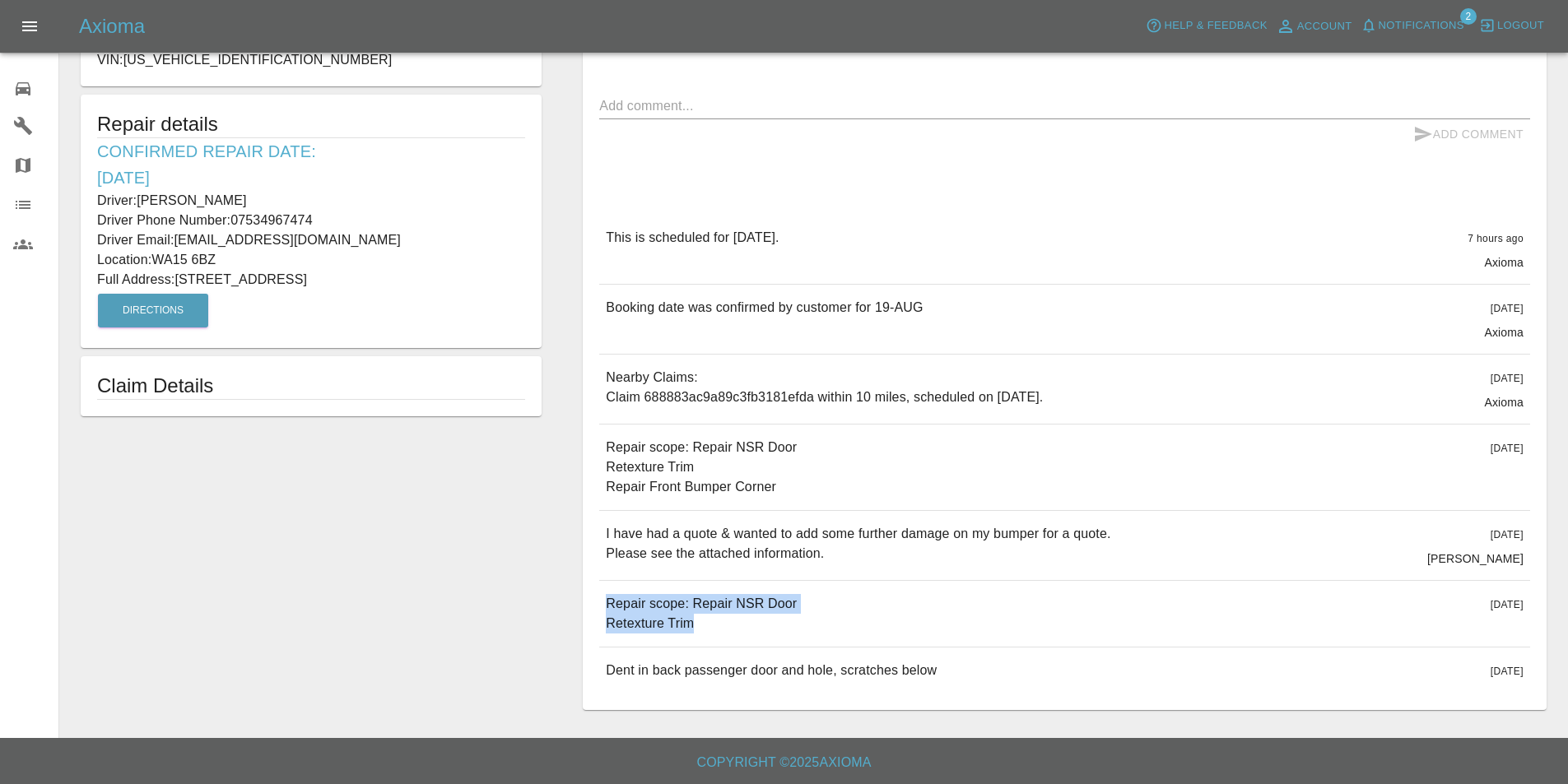
drag, startPoint x: 696, startPoint y: 618, endPoint x: 608, endPoint y: 606, distance: 88.8
click at [608, 606] on p "Repair scope: Repair NSR Door Retexture Trim" at bounding box center [701, 614] width 191 height 40
copy p "Repair scope: Repair NSR Door Retexture Trim"
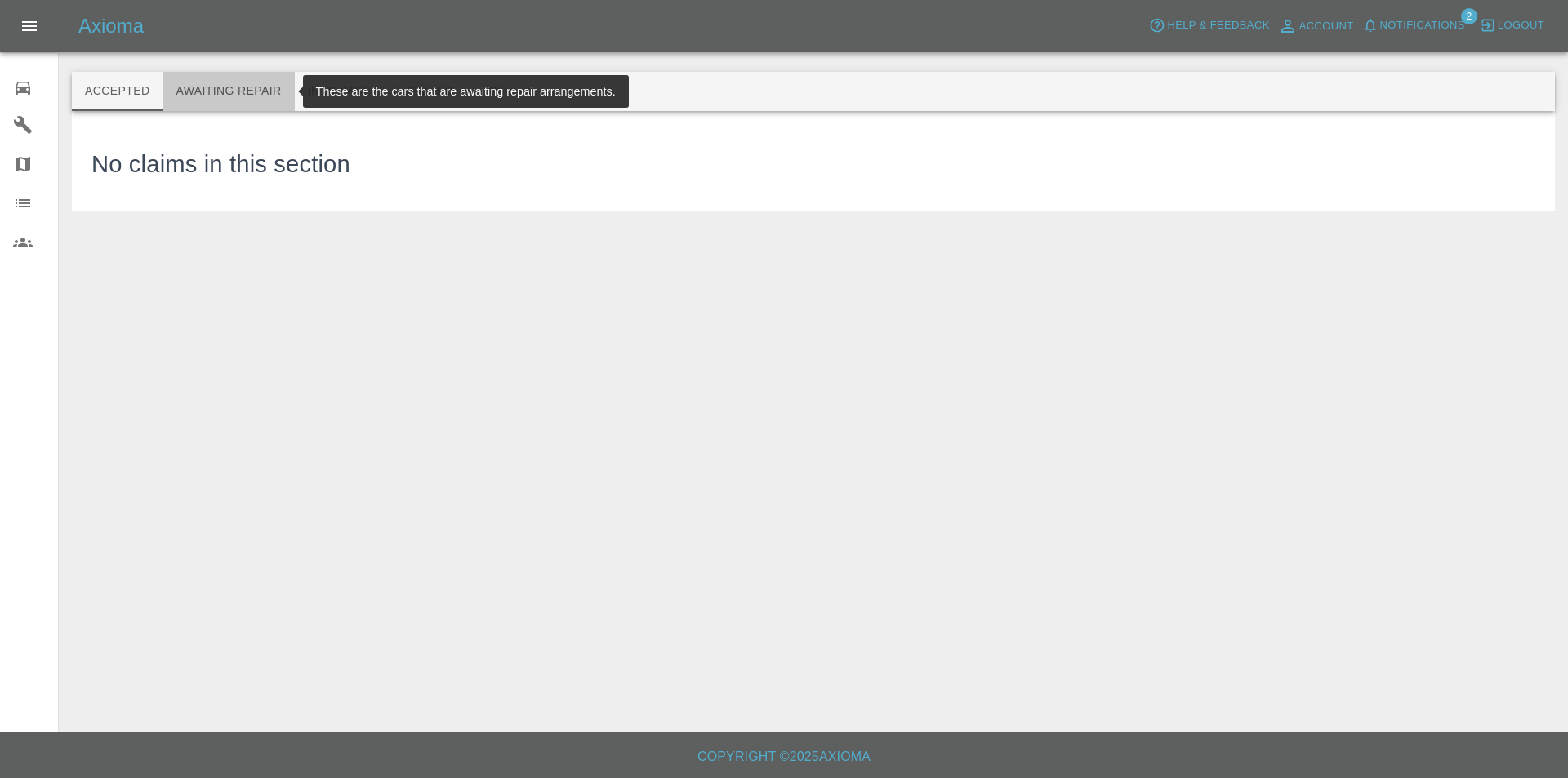
click at [230, 78] on button "Awaiting Repair" at bounding box center [228, 92] width 131 height 40
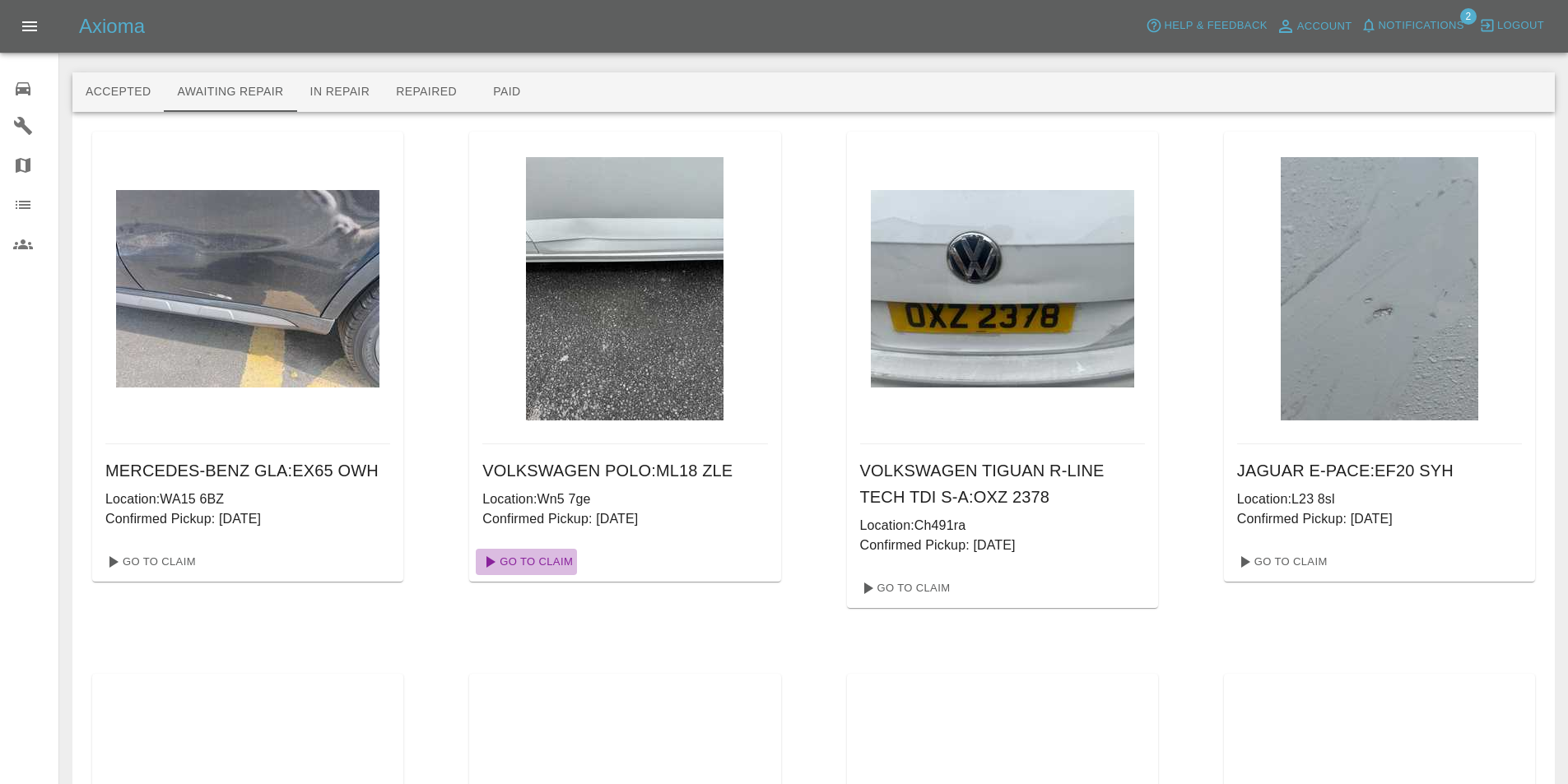
click at [555, 559] on link "Go To Claim" at bounding box center [526, 562] width 101 height 26
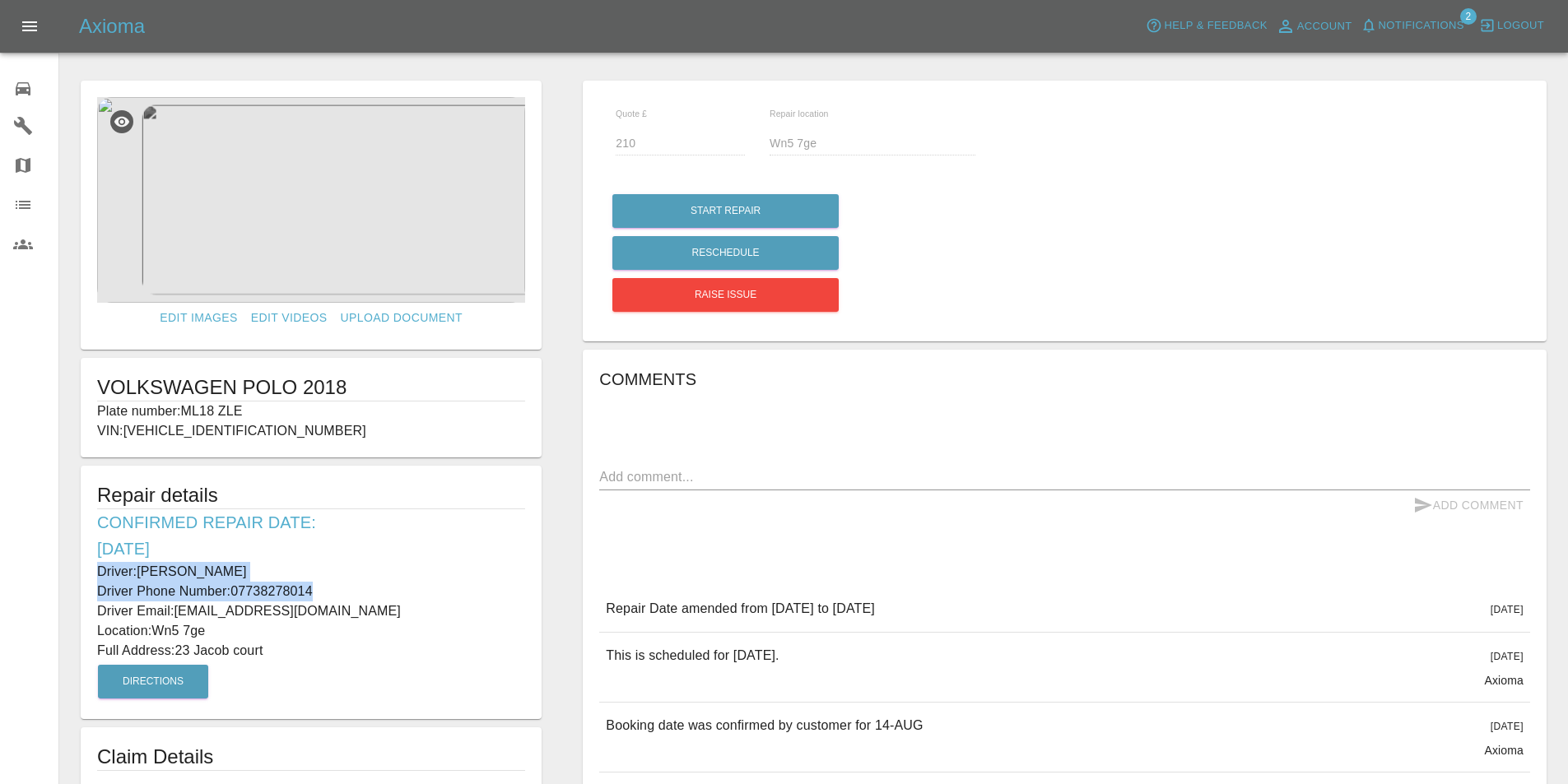
drag, startPoint x: 320, startPoint y: 590, endPoint x: 78, endPoint y: 571, distance: 242.7
click at [78, 571] on form "Edit Images Edit Videos Upload Document VOLKSWAGEN POLO 2018 Plate number: ML18…" at bounding box center [311, 434] width 477 height 707
copy div "Driver: Sharon Greenlees Driver Phone Number: 07738278014"
click at [262, 620] on p "Driver Email: sharonseddon50@yahoo.co.uk" at bounding box center [311, 611] width 428 height 20
drag, startPoint x: 214, startPoint y: 632, endPoint x: 160, endPoint y: 636, distance: 54.1
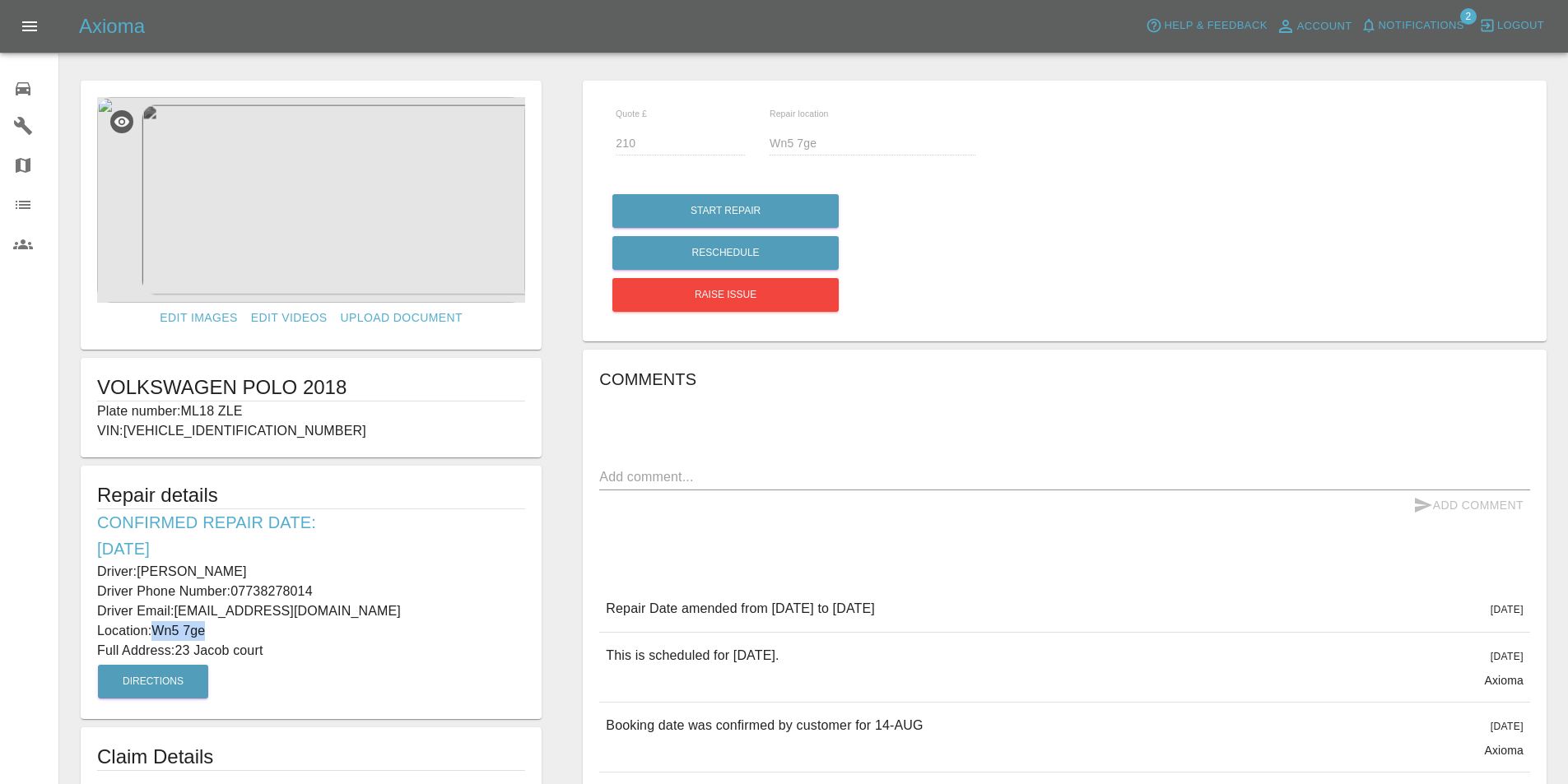
click at [160, 636] on p "Location: Wn5 7ge" at bounding box center [311, 631] width 428 height 20
copy p "Wn5 7ge"
drag, startPoint x: 272, startPoint y: 651, endPoint x: 181, endPoint y: 652, distance: 91.0
click at [181, 652] on p "Full Address: 23 Jacob court" at bounding box center [311, 651] width 428 height 20
copy p "23 Jacob court"
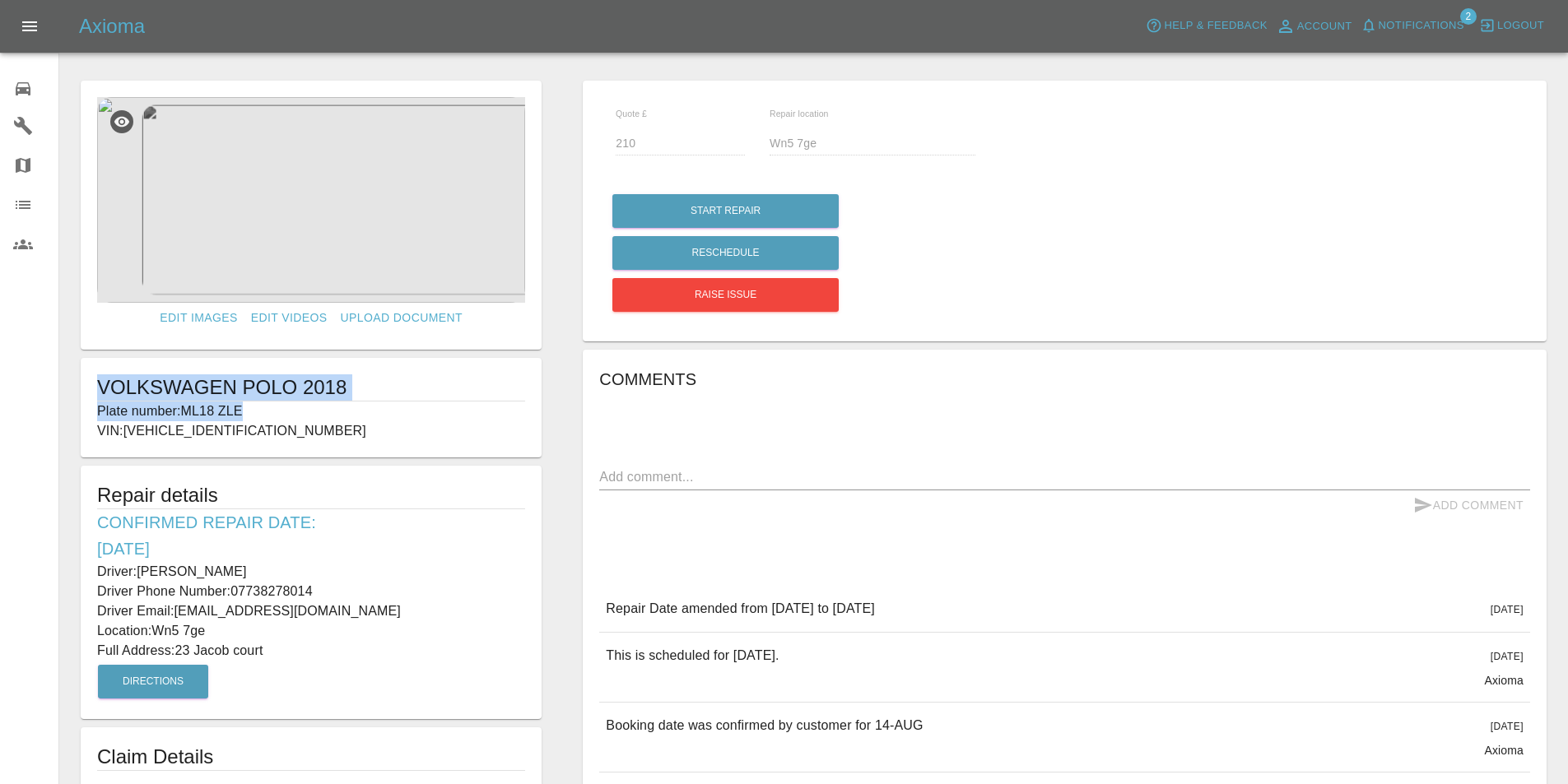
drag, startPoint x: 253, startPoint y: 409, endPoint x: 75, endPoint y: 395, distance: 178.5
click at [75, 395] on form "Edit Images Edit Videos Upload Document VOLKSWAGEN POLO 2018 Plate number: ML18…" at bounding box center [311, 434] width 477 height 707
copy div "VOLKSWAGEN POLO 2018 Plate number: ML18 ZLE"
click at [980, 537] on div "Comments x Add Comment Repair Date amended from August 14th 2025 to August 19th…" at bounding box center [1064, 659] width 931 height 587
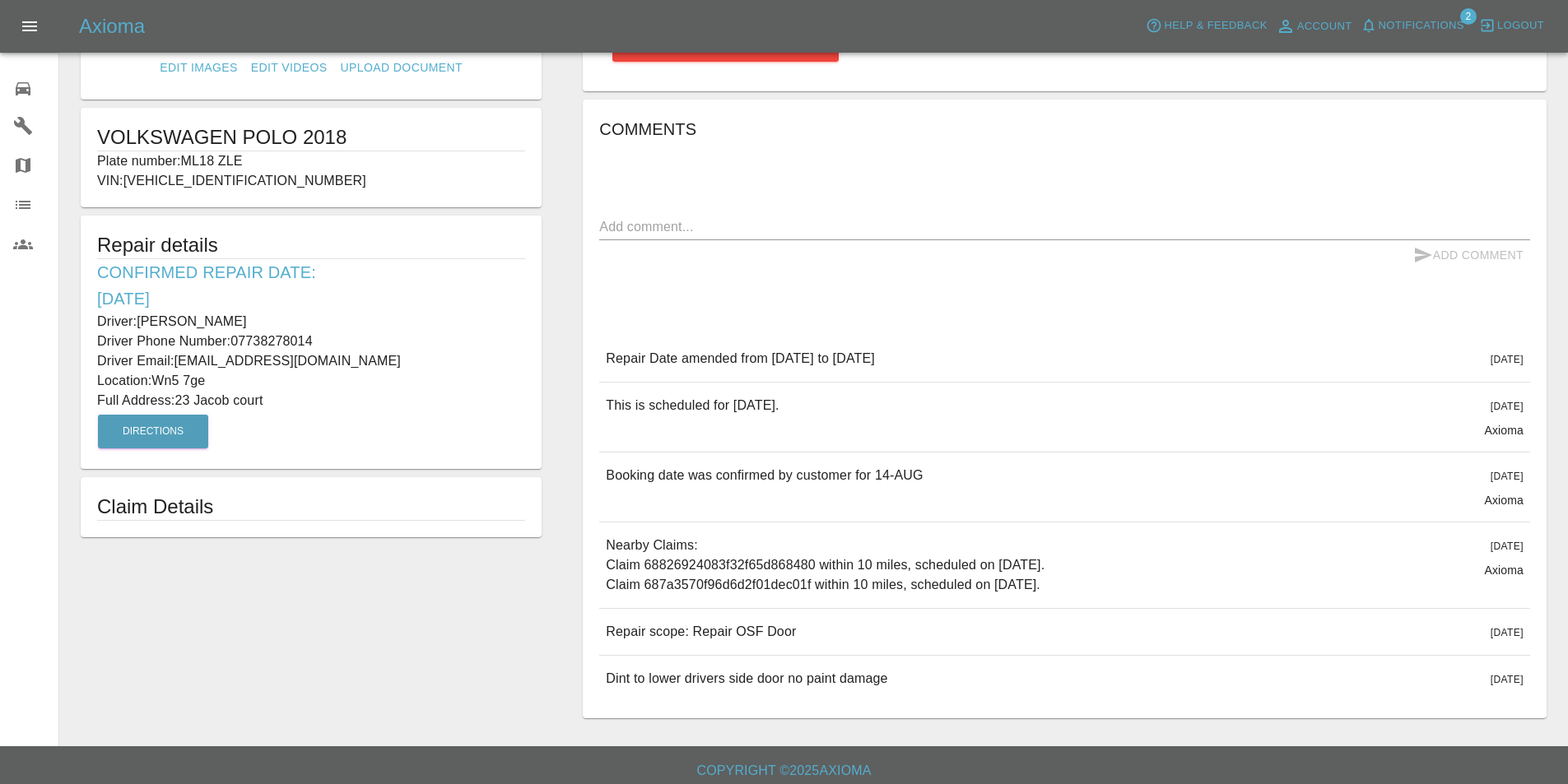
scroll to position [262, 0]
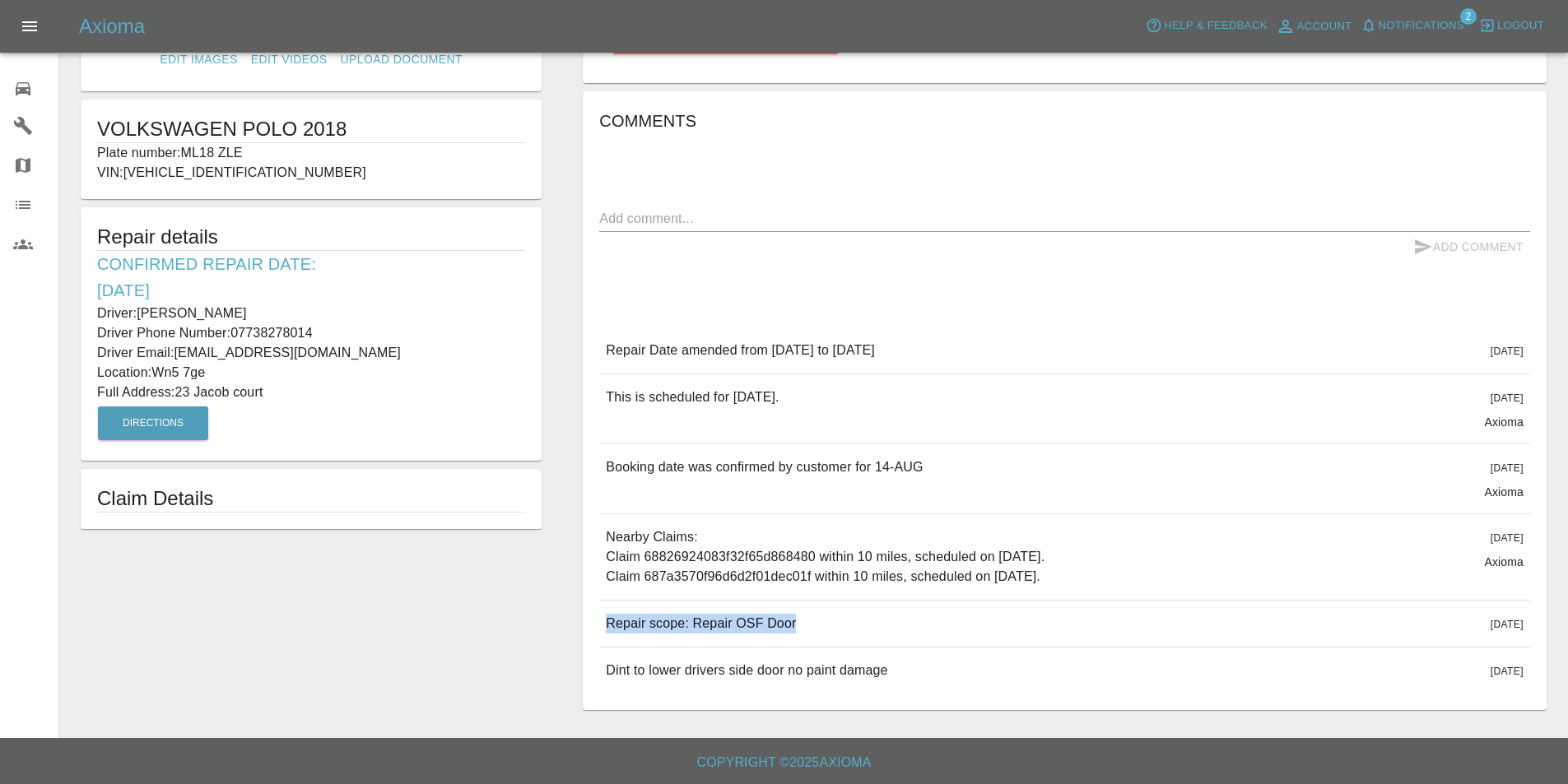
drag, startPoint x: 797, startPoint y: 619, endPoint x: 605, endPoint y: 631, distance: 192.4
click at [605, 631] on div "Repair scope: Repair OSF Door 12 days ago" at bounding box center [1064, 623] width 931 height 46
copy p "Repair scope: Repair OSF Door"
click at [13, 80] on icon at bounding box center [23, 88] width 20 height 20
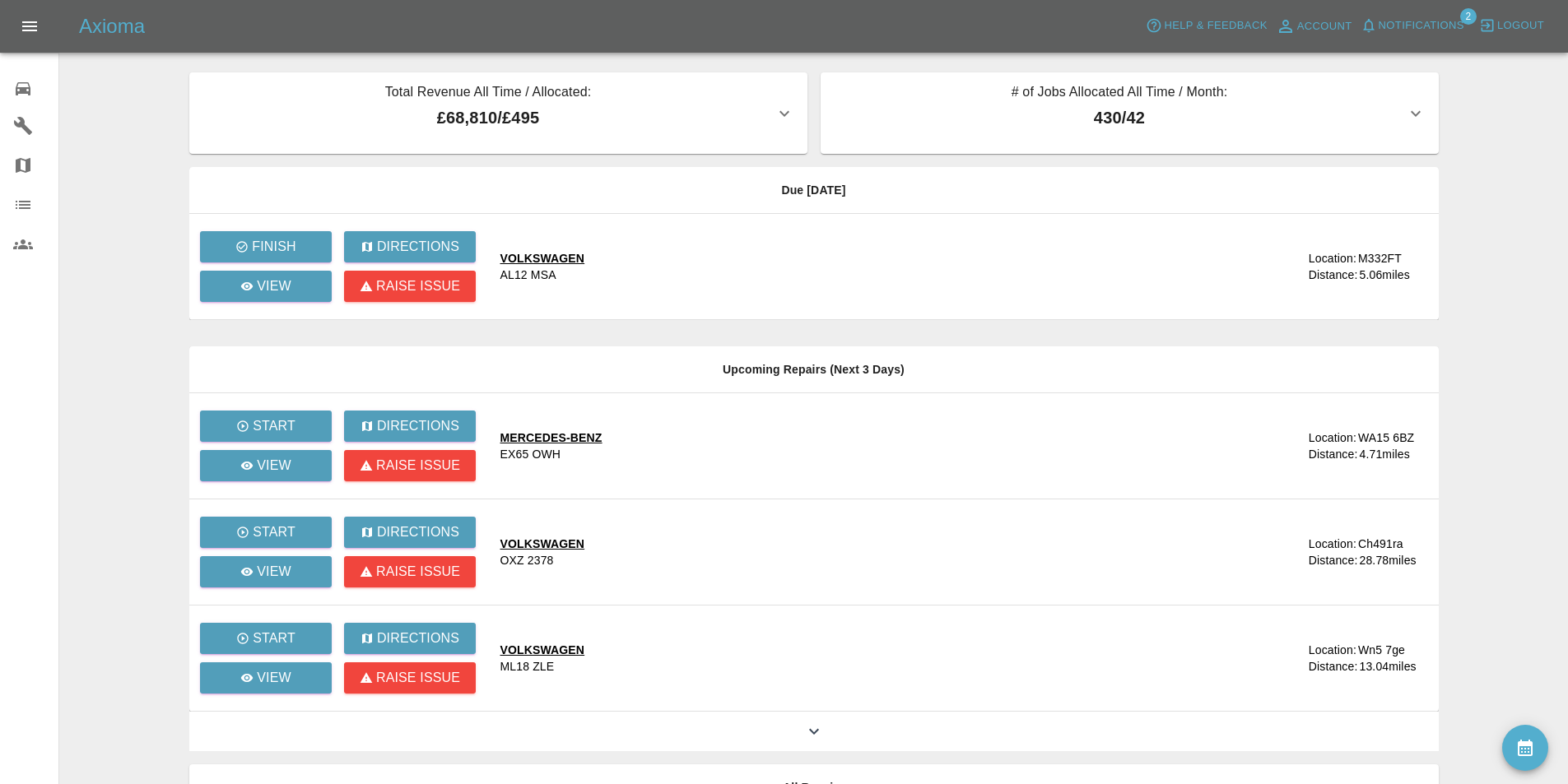
click at [132, 172] on main "Total Revenue All Time / Allocated: £68,810 / £495 Sprayway Smart Repairs NW : …" at bounding box center [784, 448] width 1568 height 897
click at [1403, 20] on span "Notifications" at bounding box center [1421, 26] width 86 height 19
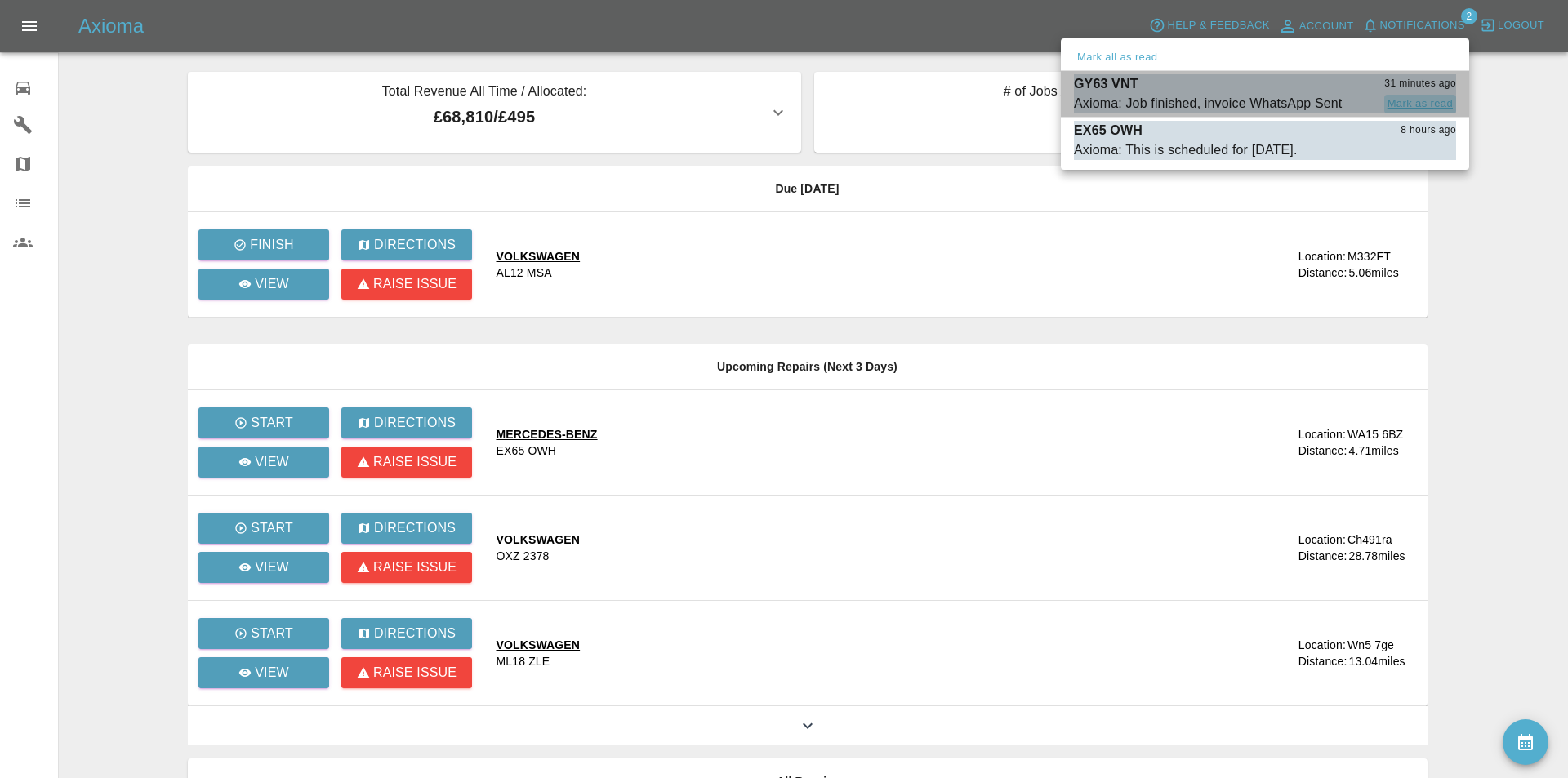
click at [1414, 100] on button "Mark as read" at bounding box center [1420, 104] width 72 height 19
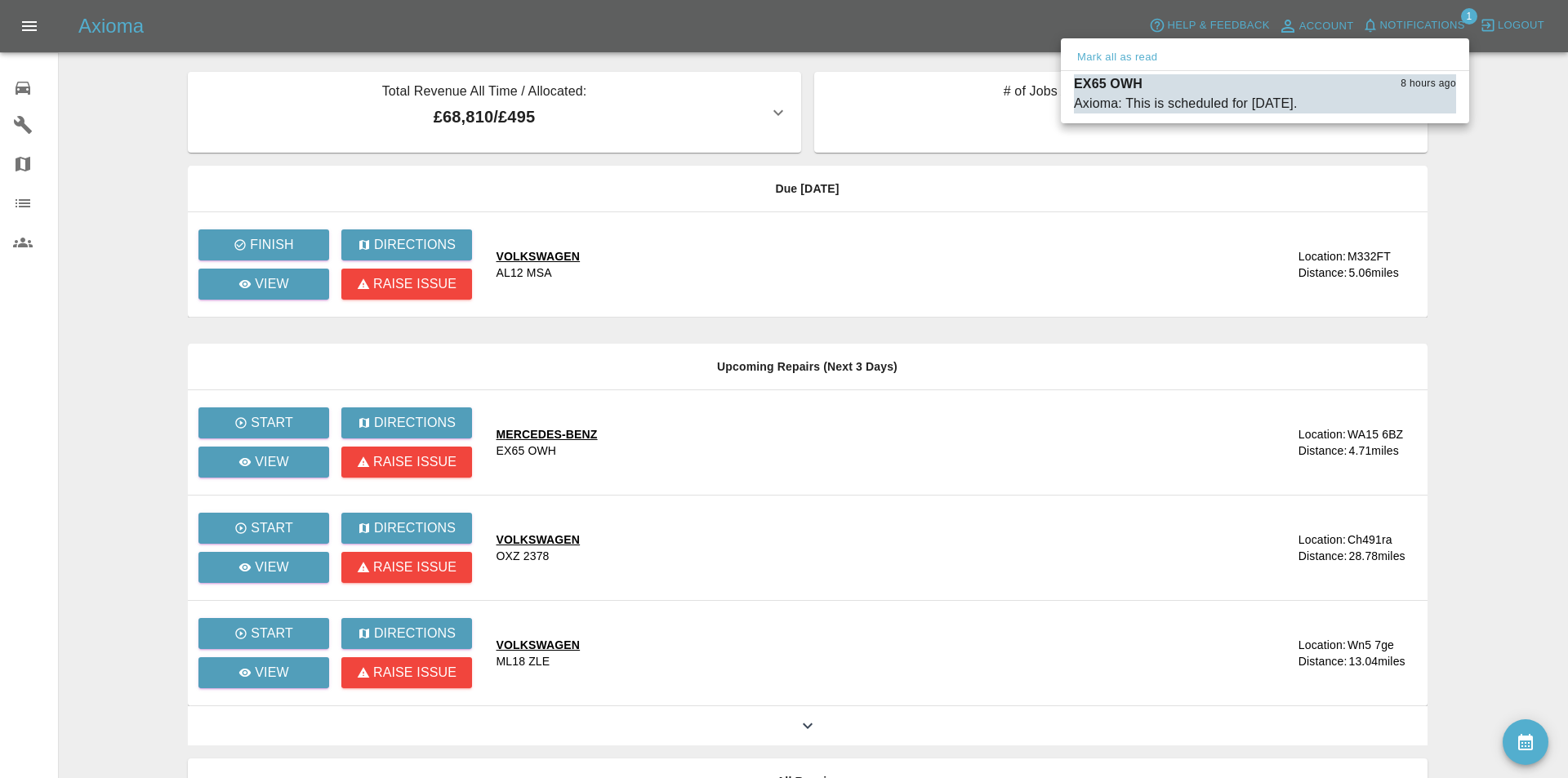
click at [918, 25] on div at bounding box center [784, 389] width 1568 height 778
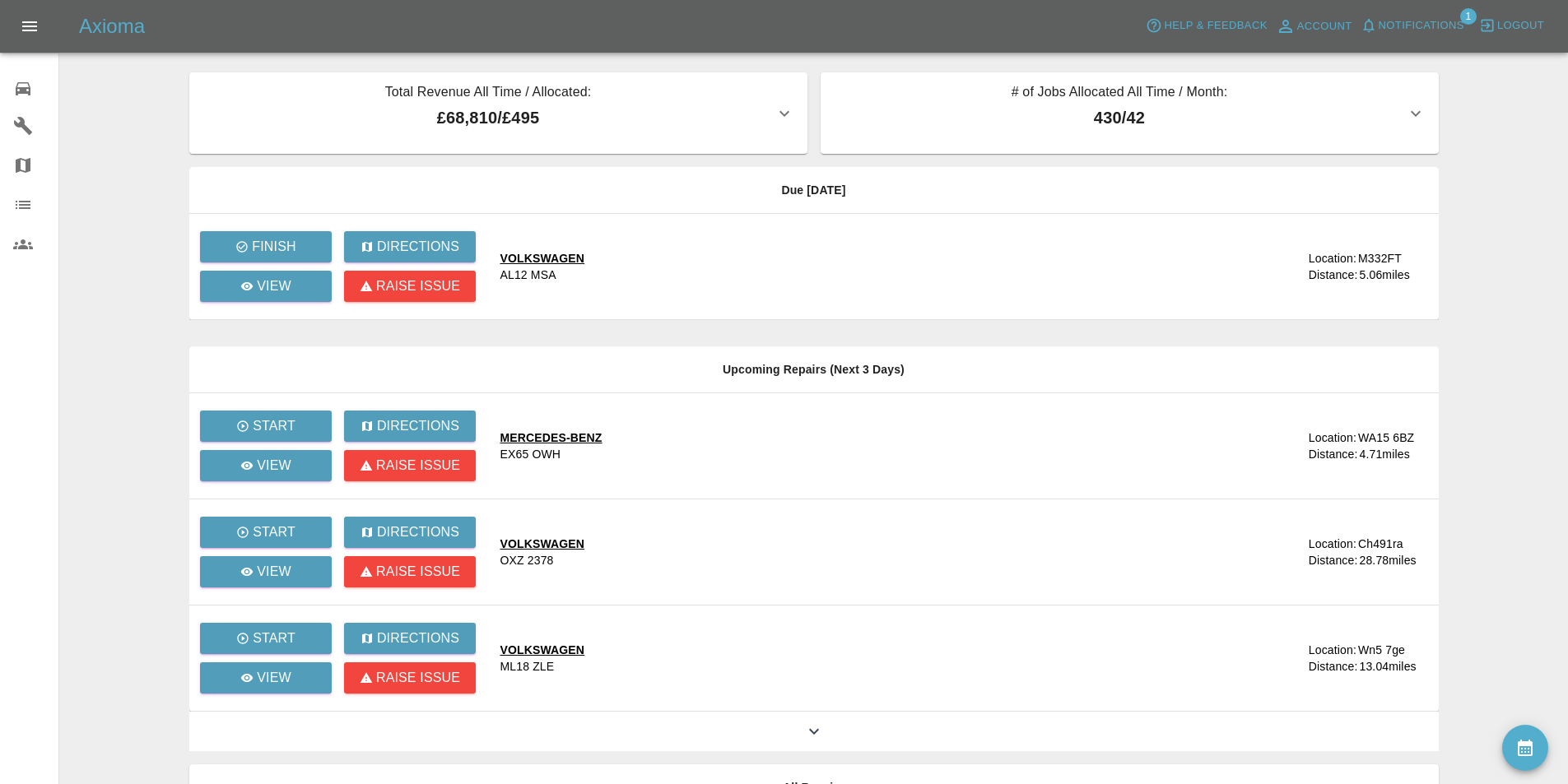
click at [126, 95] on main "Total Revenue All Time / Allocated: £68,810 / £495 Sprayway Smart Repairs NW : …" at bounding box center [784, 448] width 1568 height 897
click at [242, 280] on icon at bounding box center [247, 286] width 13 height 13
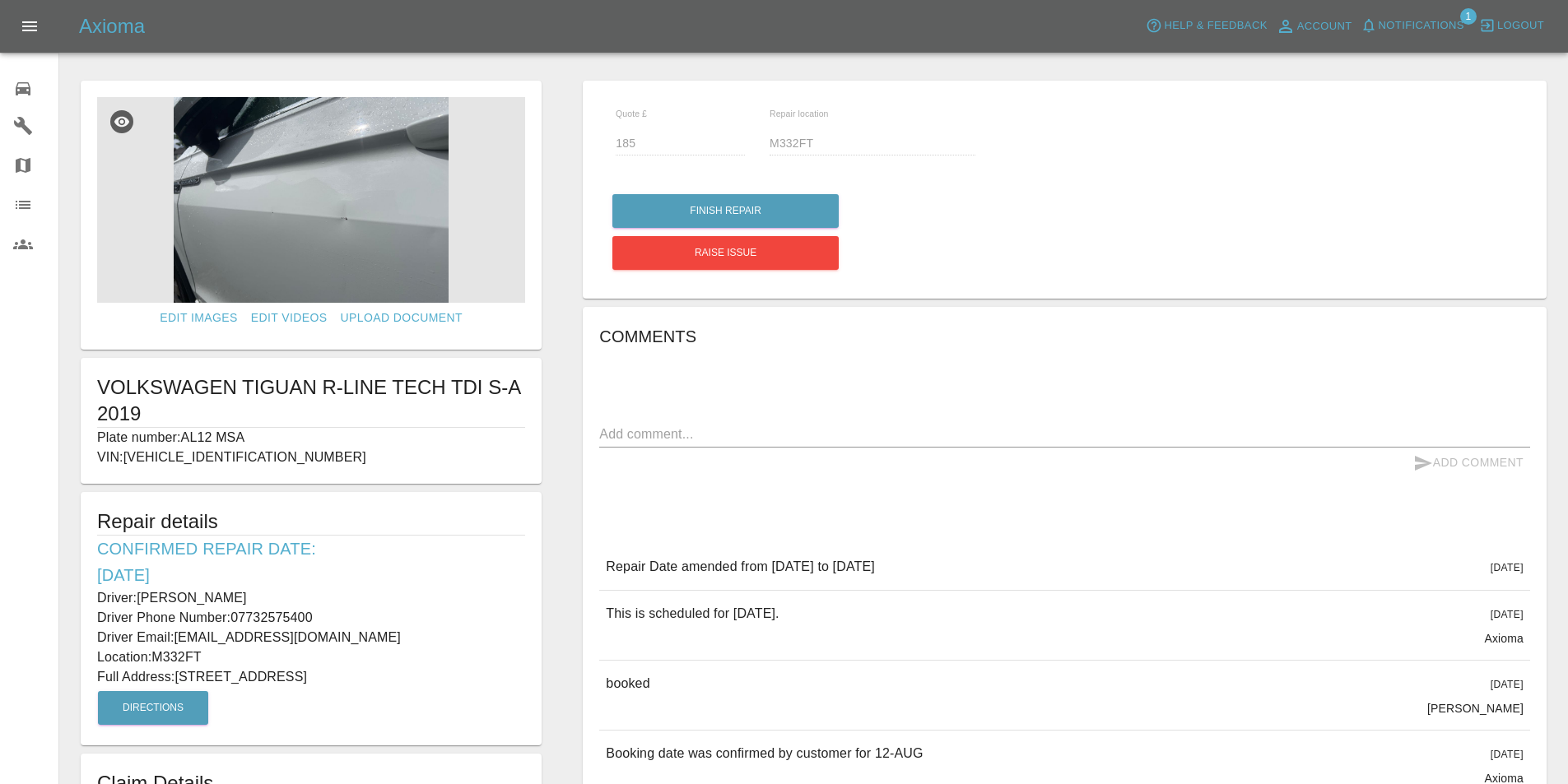
click at [319, 213] on img at bounding box center [311, 200] width 428 height 206
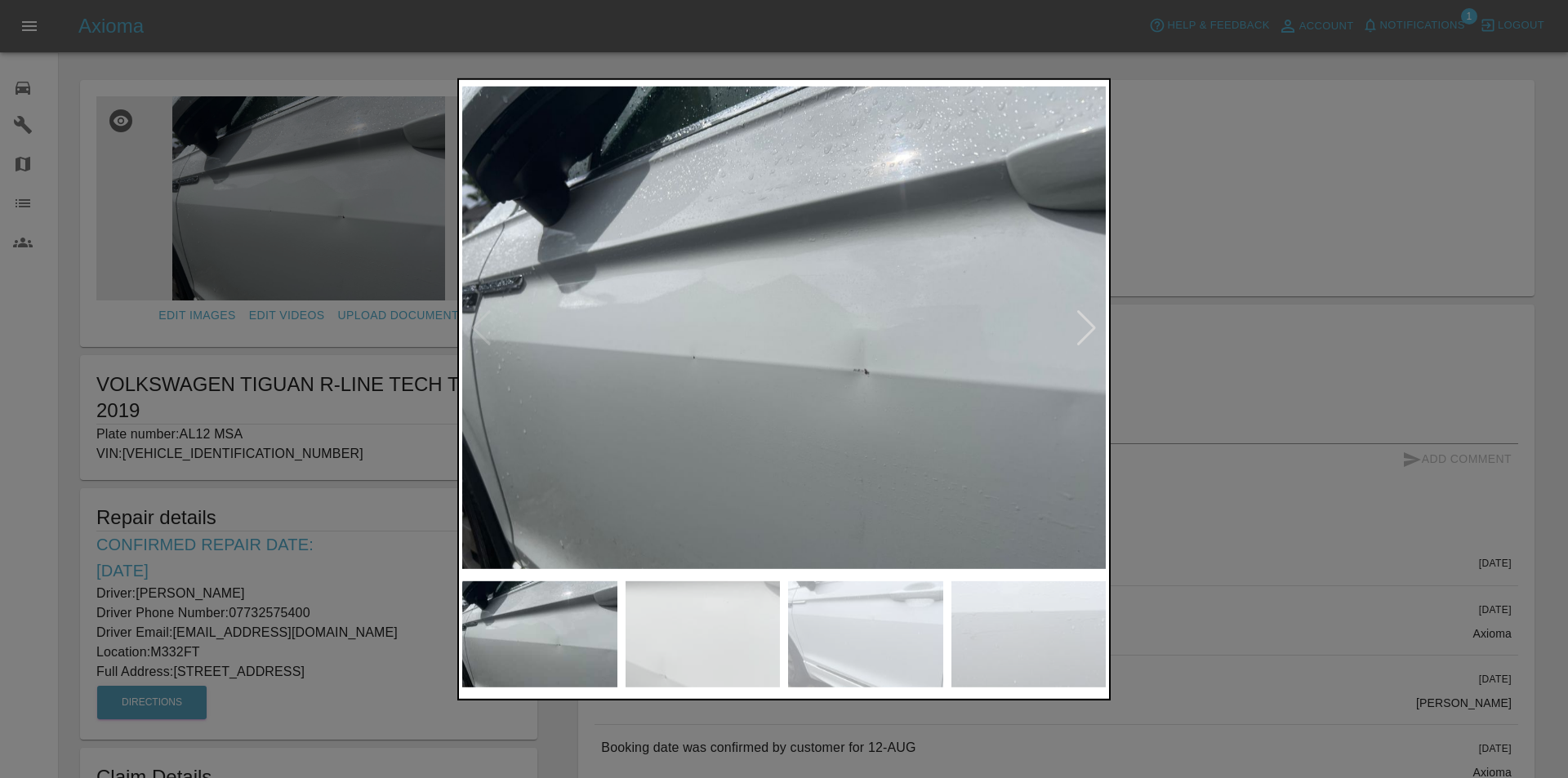
click at [1086, 319] on div at bounding box center [1087, 327] width 22 height 36
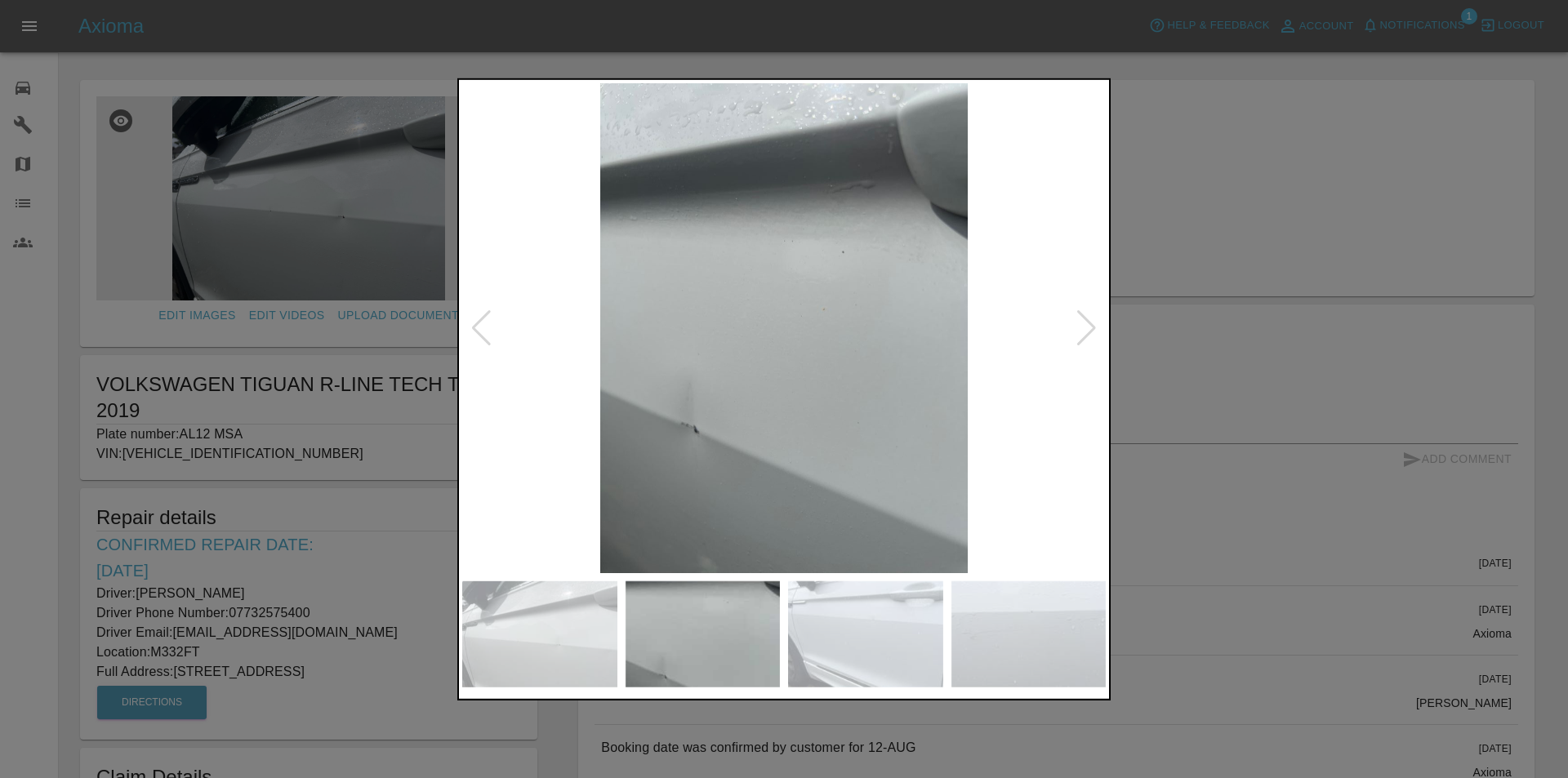
click at [1086, 319] on div at bounding box center [1087, 327] width 22 height 36
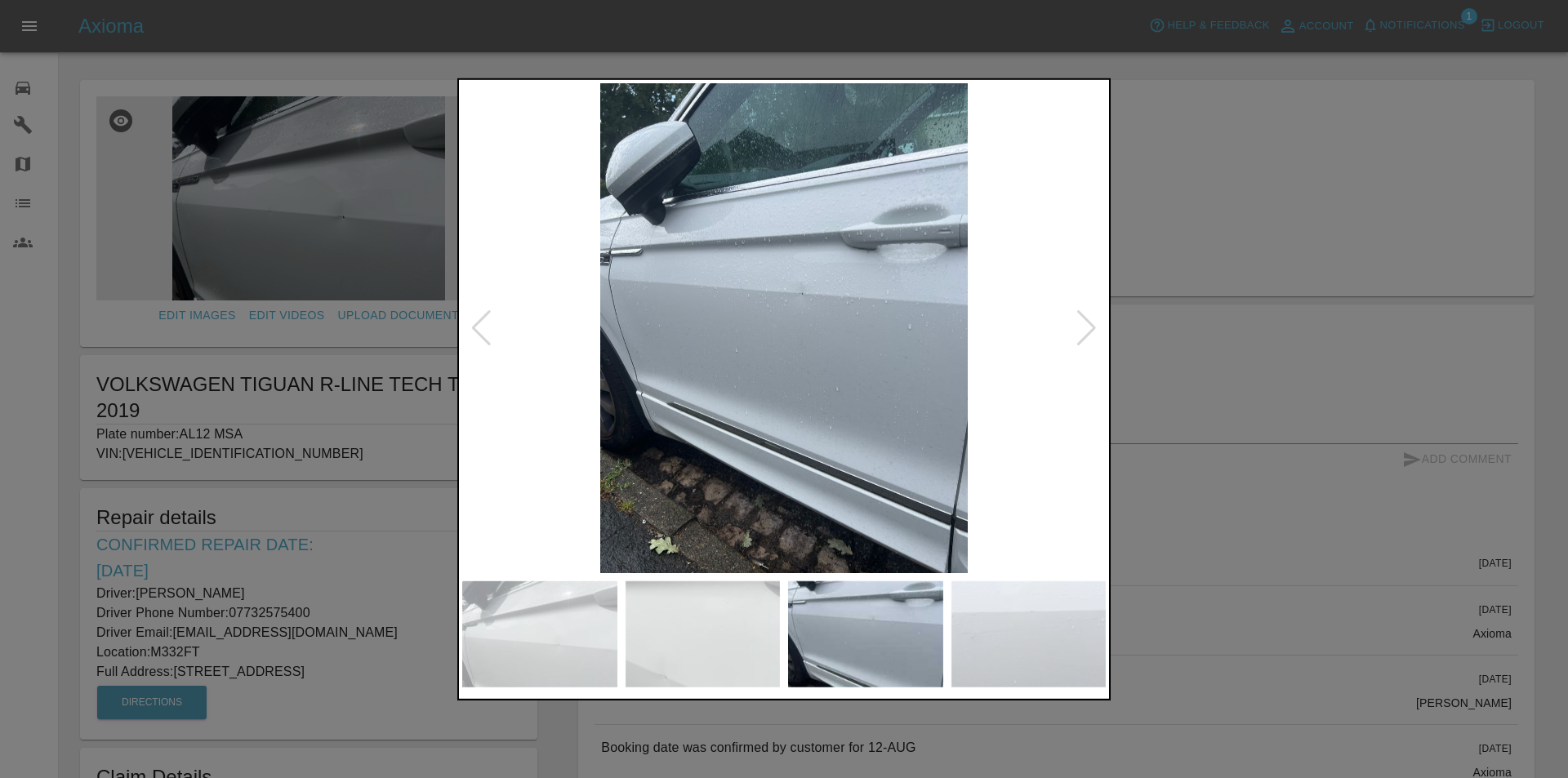
click at [1082, 321] on div at bounding box center [1087, 327] width 22 height 36
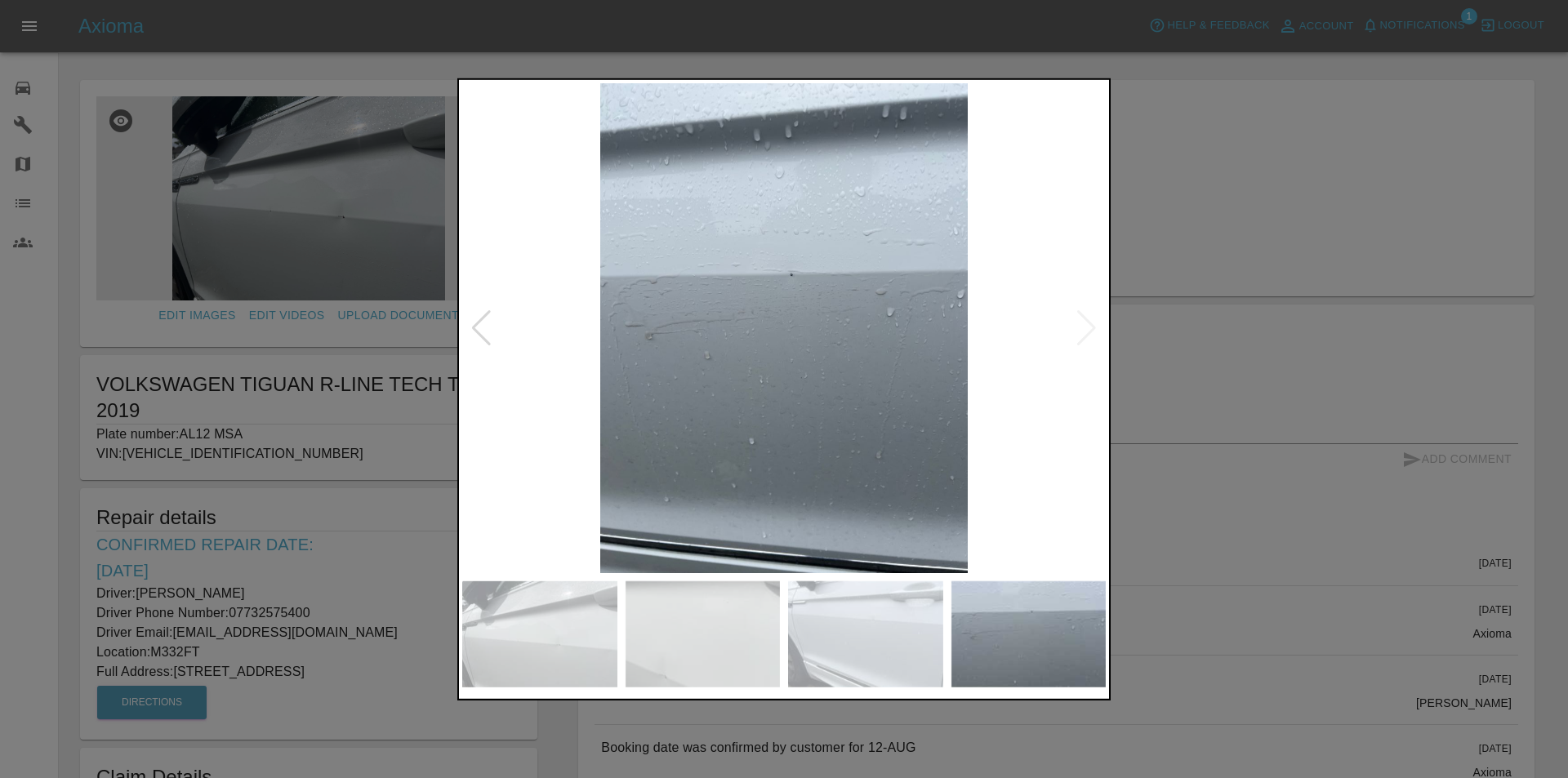
click at [1082, 321] on img at bounding box center [784, 327] width 644 height 489
click at [1211, 212] on div at bounding box center [784, 389] width 1568 height 778
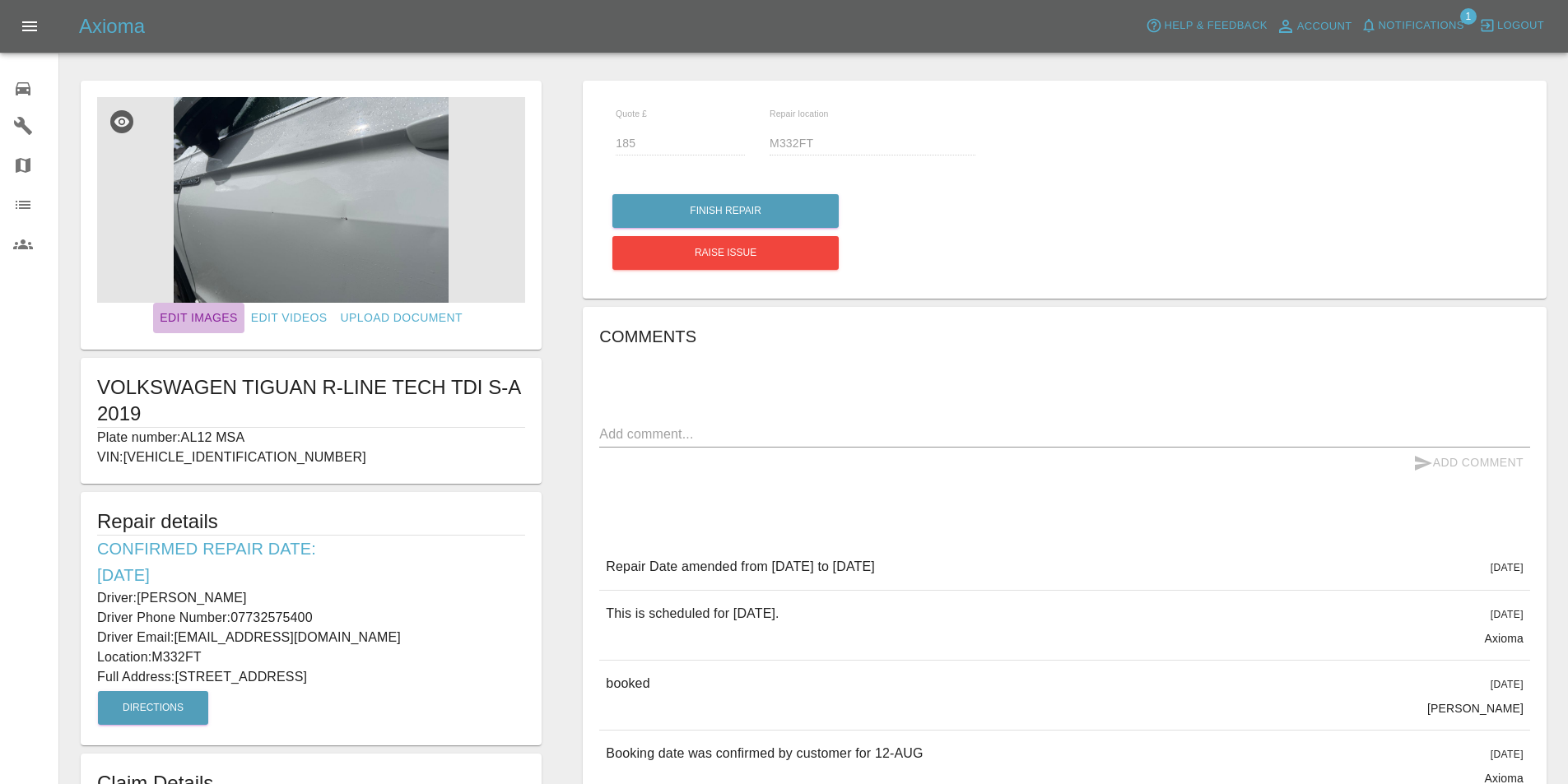
click at [194, 312] on link "Edit Images" at bounding box center [198, 318] width 91 height 30
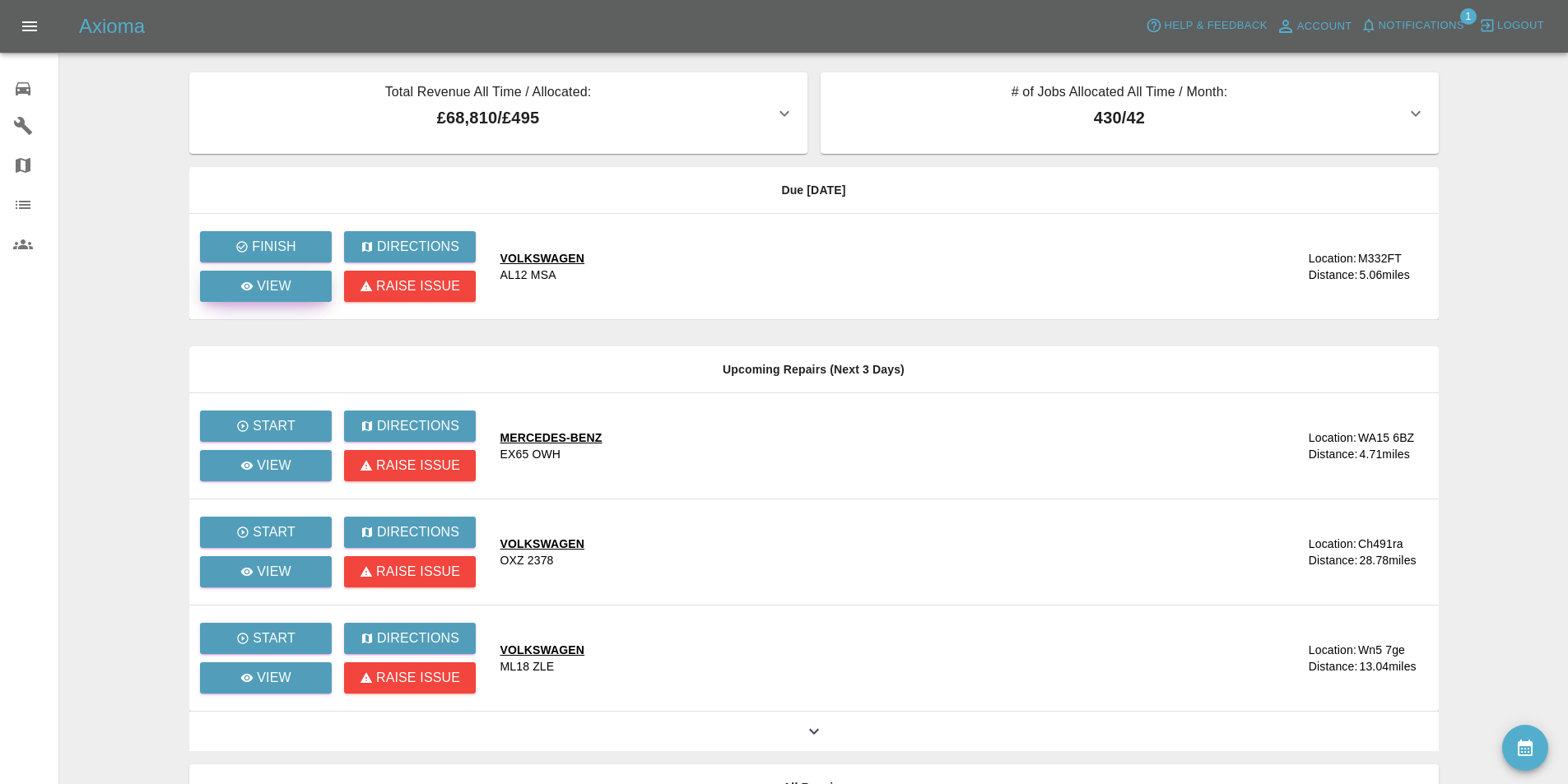
click at [290, 289] on p "View" at bounding box center [274, 286] width 35 height 20
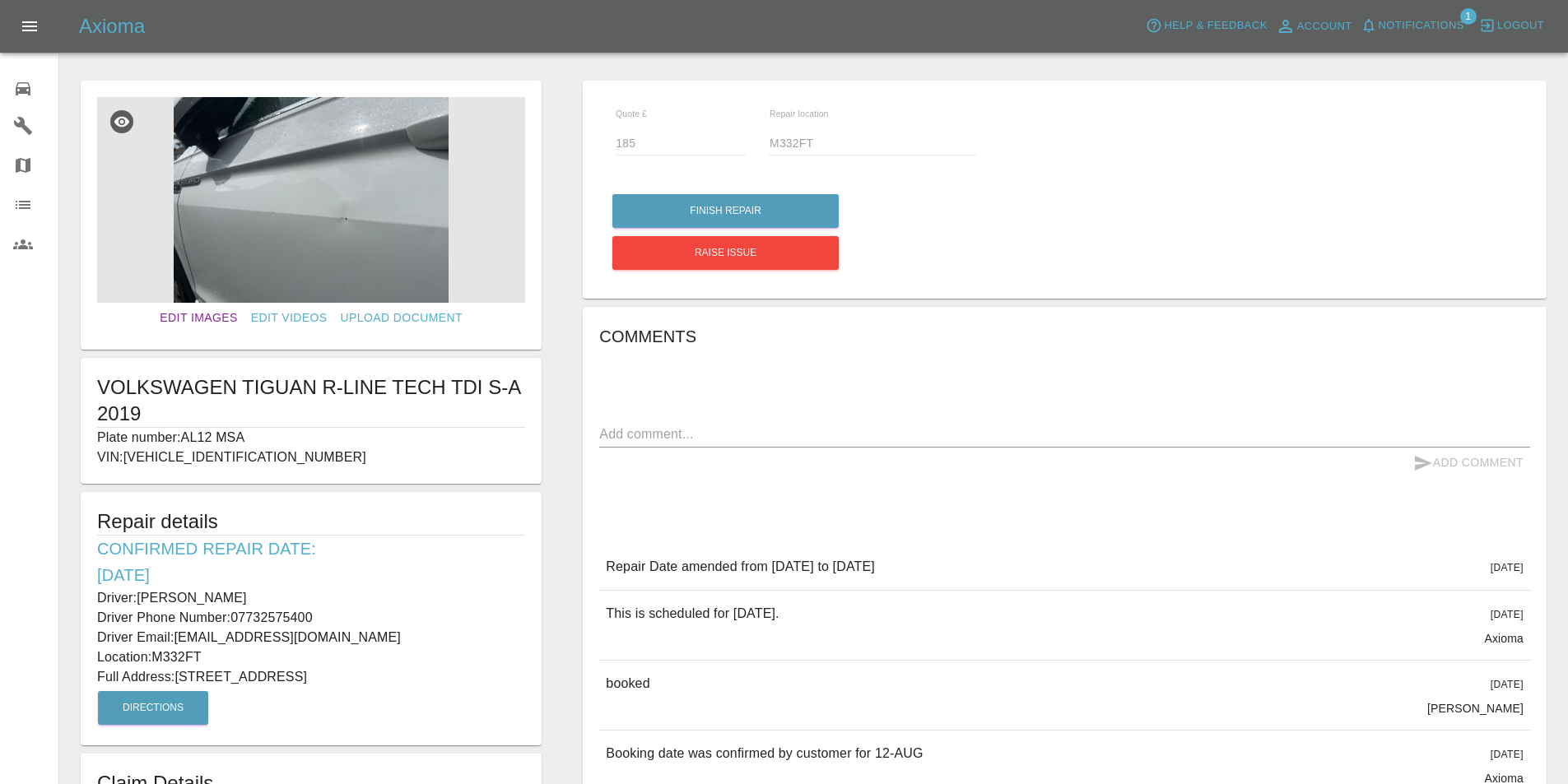
click at [216, 318] on link "Edit Images" at bounding box center [198, 318] width 91 height 30
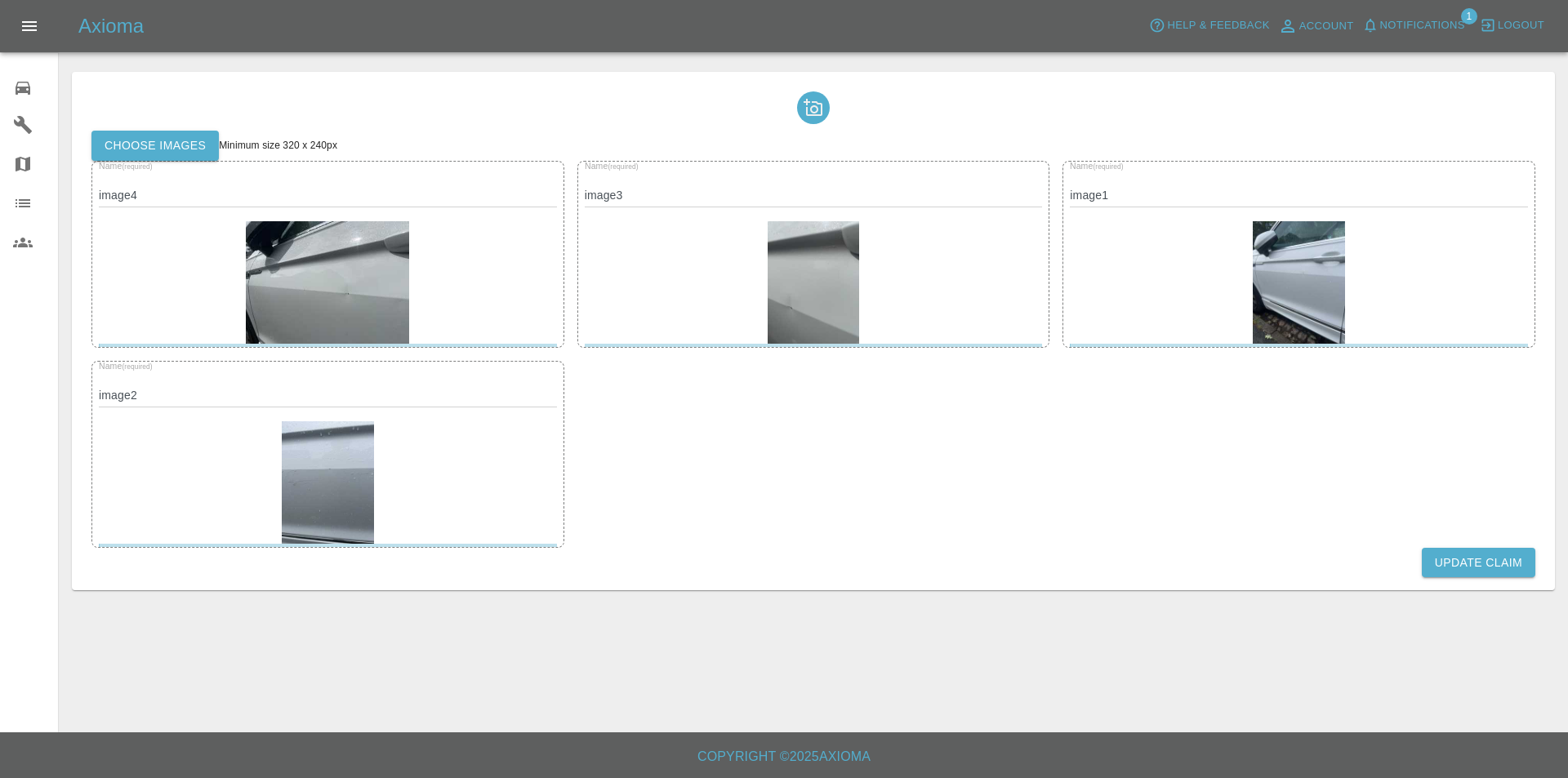
click at [186, 140] on label "Choose images" at bounding box center [155, 145] width 127 height 30
click at [0, 0] on input "Choose images" at bounding box center [0, 0] width 0 height 0
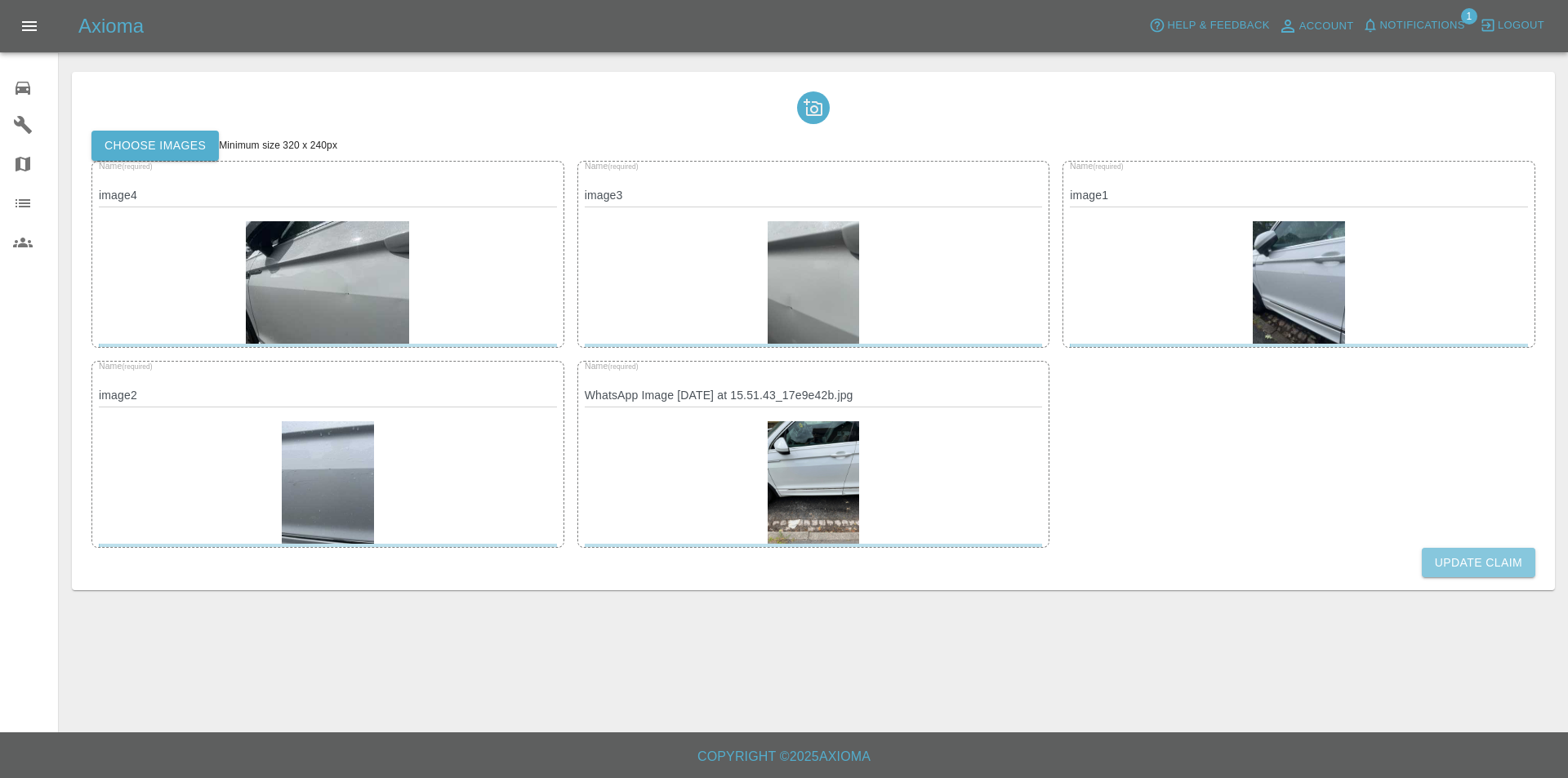
click at [1457, 556] on button "Update Claim" at bounding box center [1479, 562] width 113 height 30
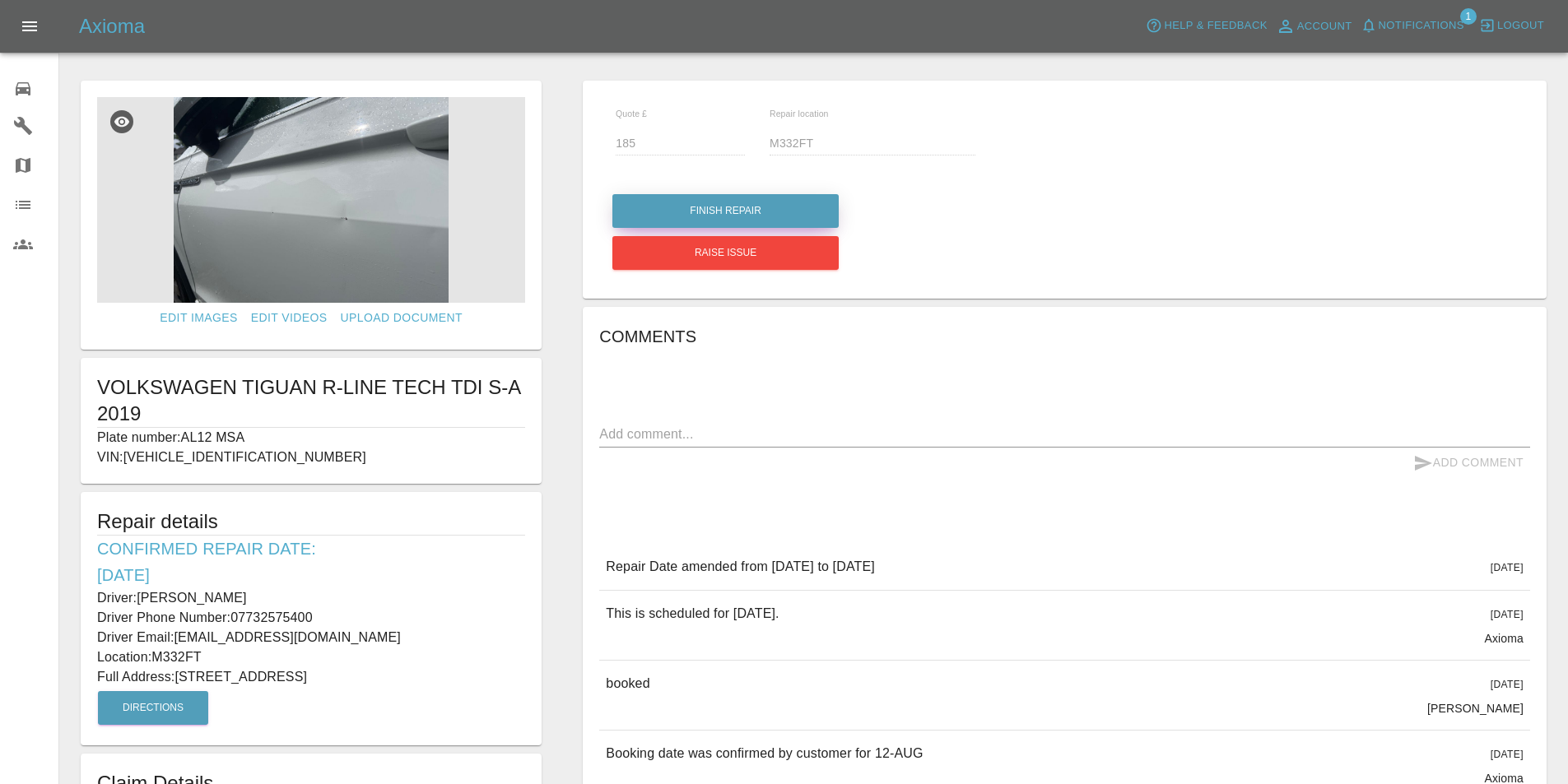
click at [784, 203] on button "Finish Repair" at bounding box center [725, 210] width 226 height 34
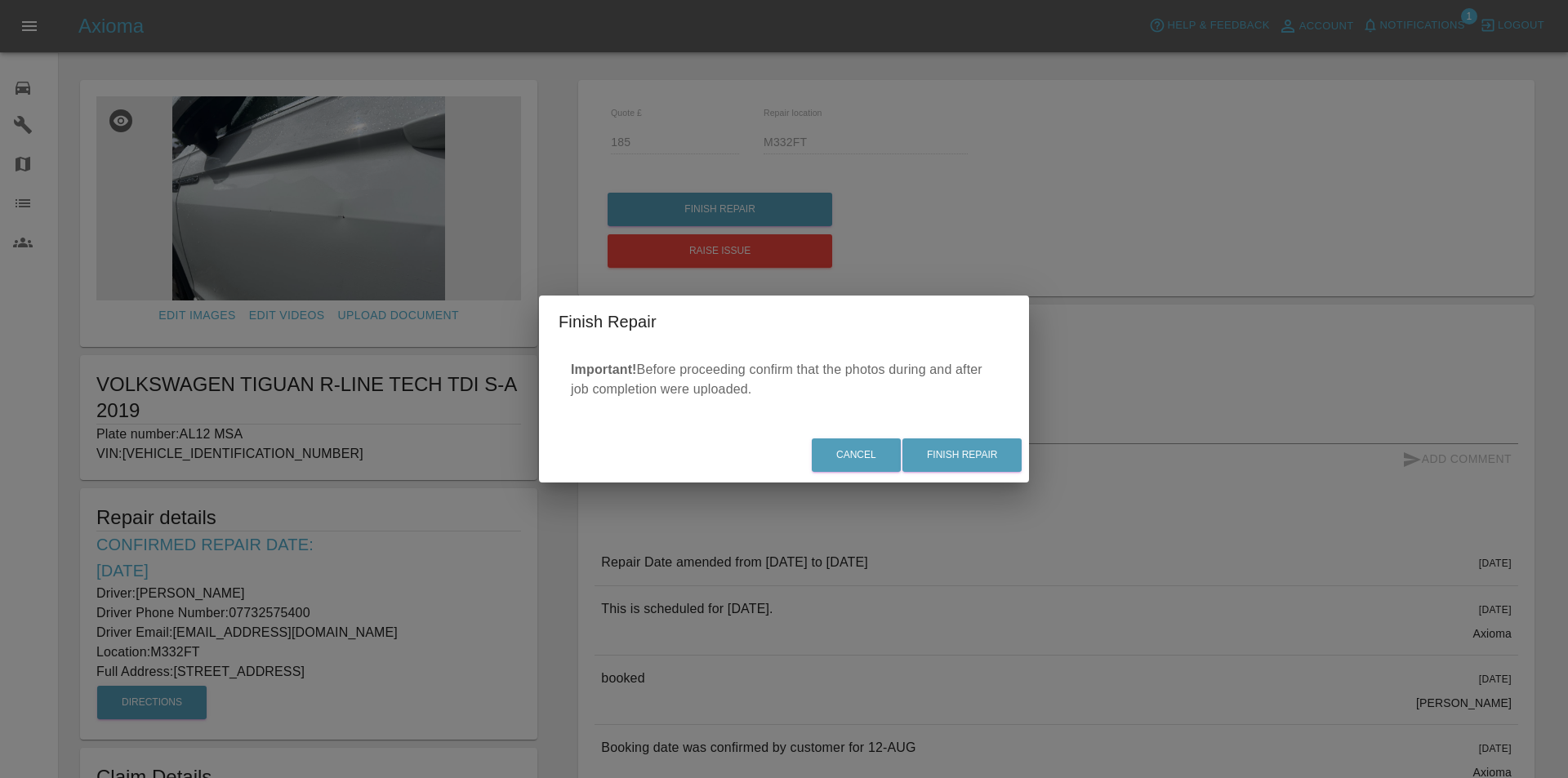
click at [1121, 372] on div "Finish Repair Important! Before proceeding confirm that the photos during and a…" at bounding box center [784, 389] width 1568 height 778
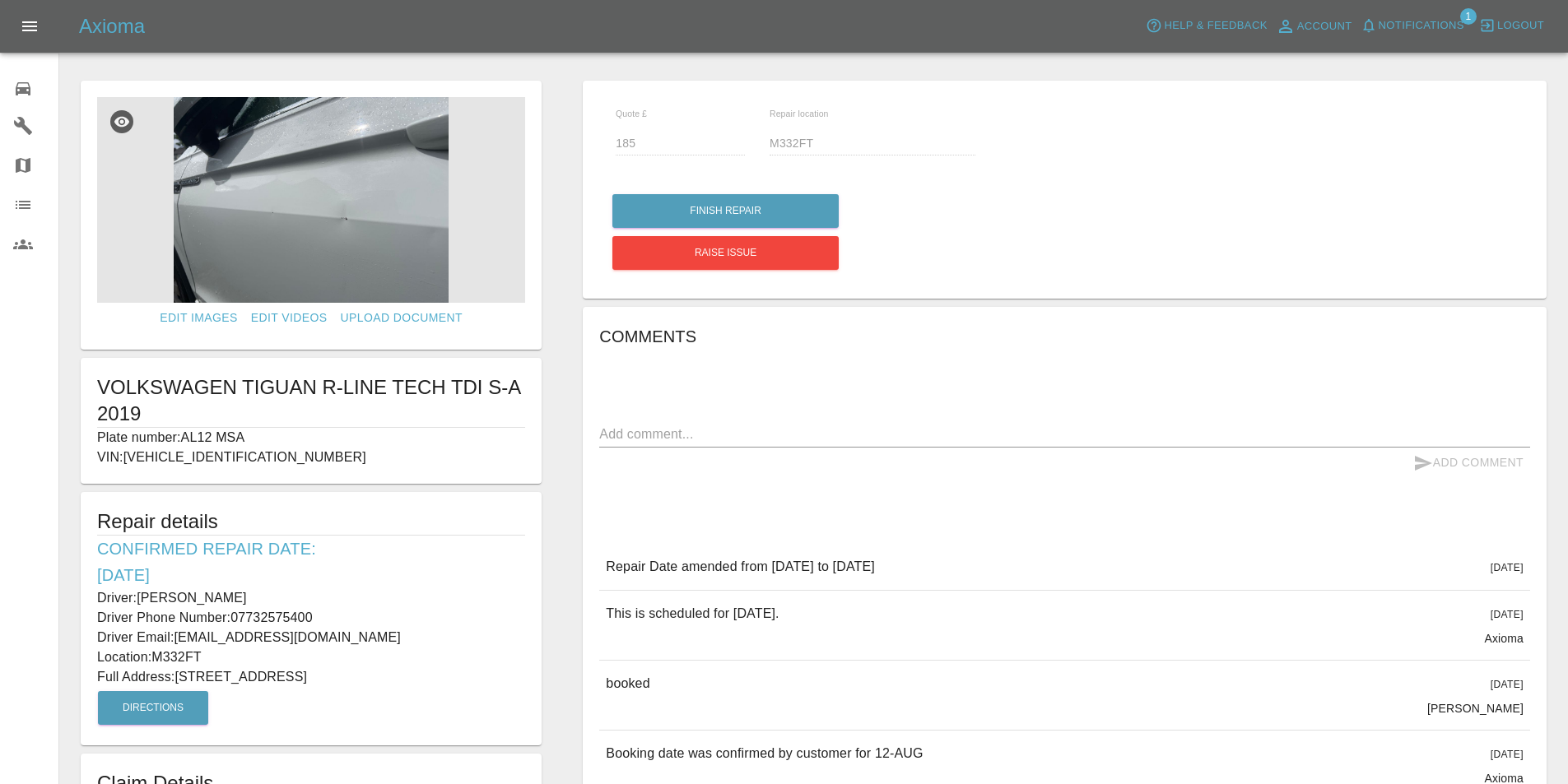
click at [865, 329] on h6 "Comments" at bounding box center [1064, 337] width 931 height 26
click at [21, 86] on icon at bounding box center [23, 88] width 20 height 20
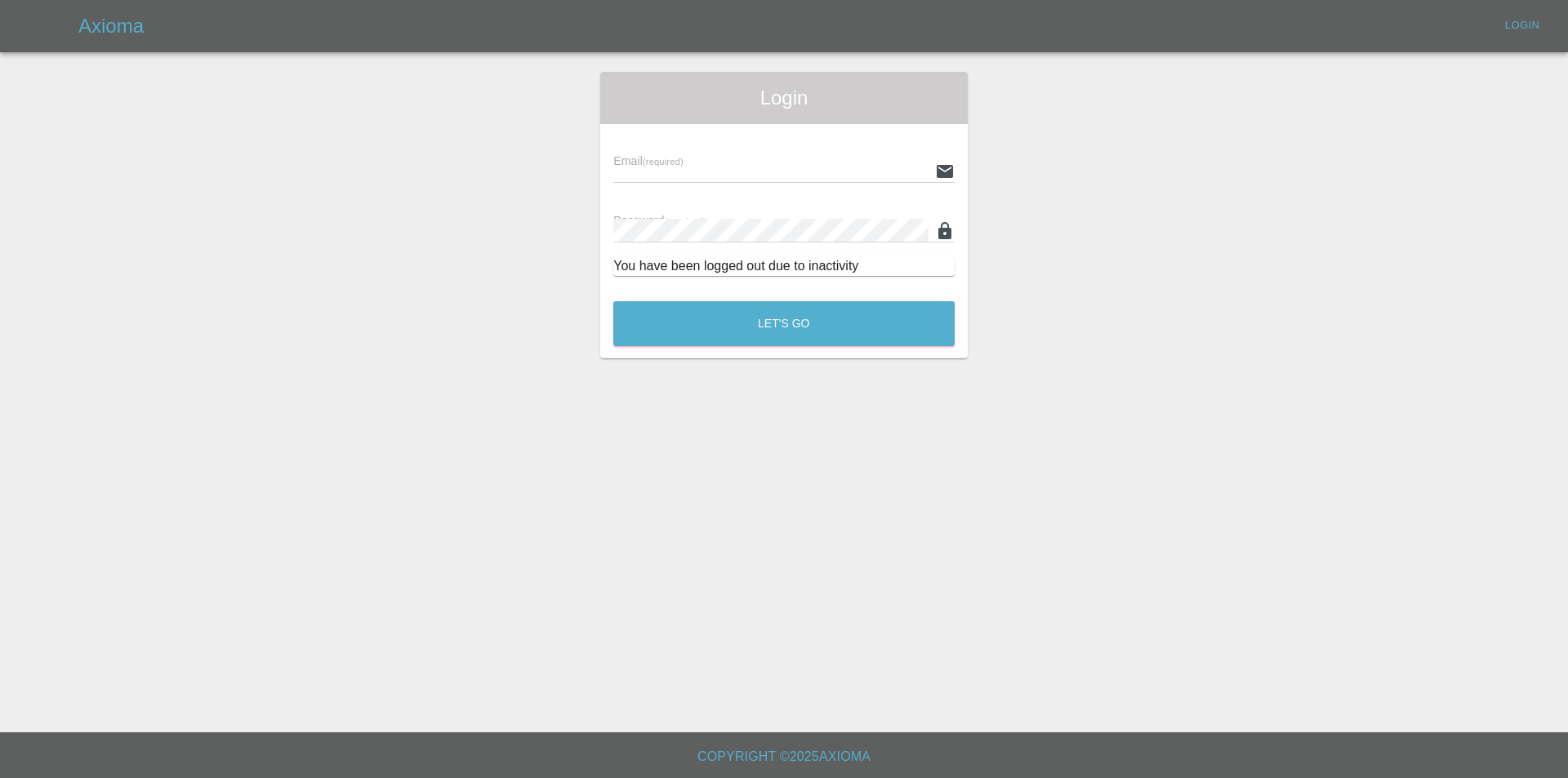
type input "[EMAIL_ADDRESS][DOMAIN_NAME]"
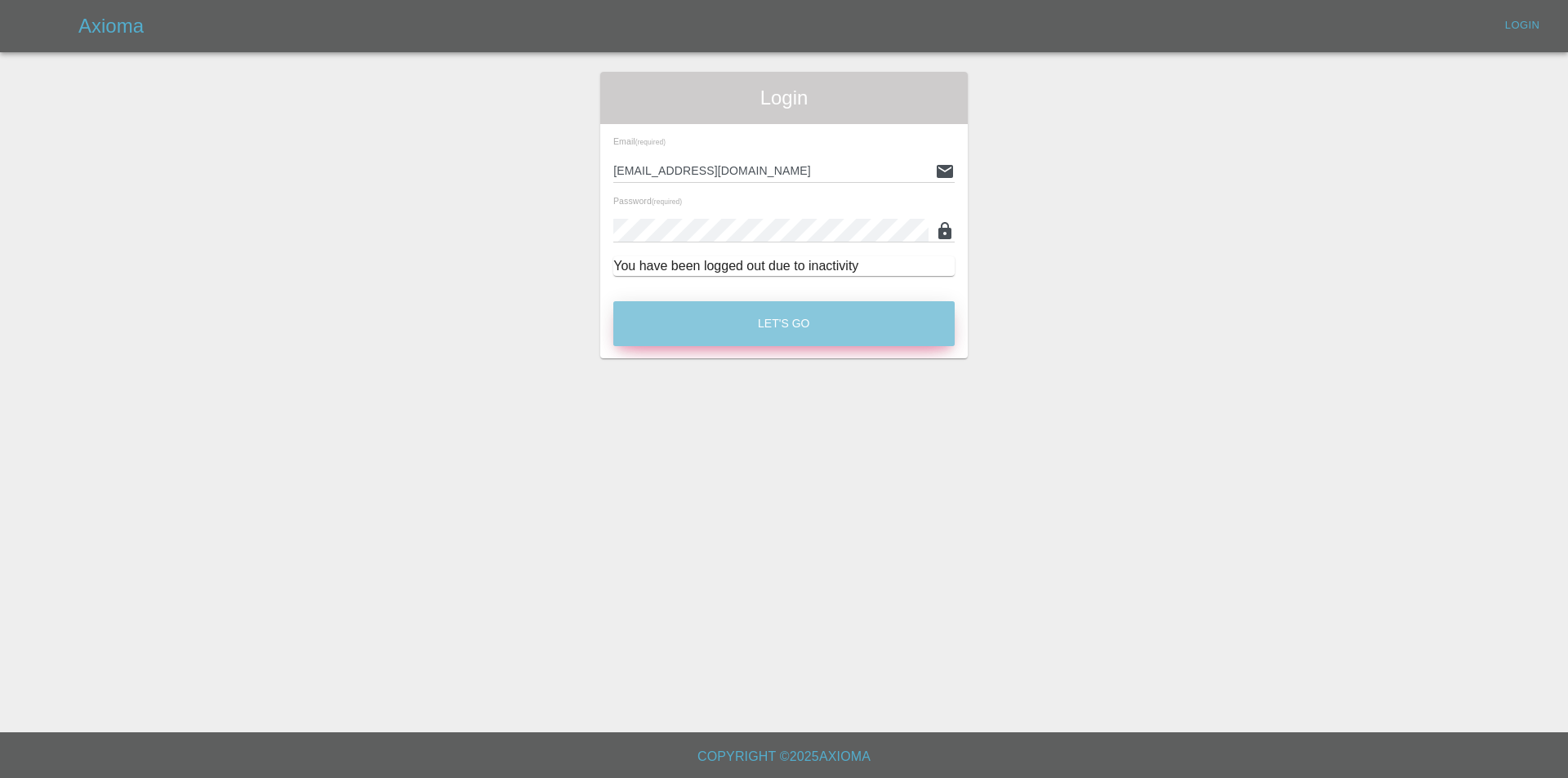
click at [753, 331] on button "Let's Go" at bounding box center [784, 324] width 341 height 45
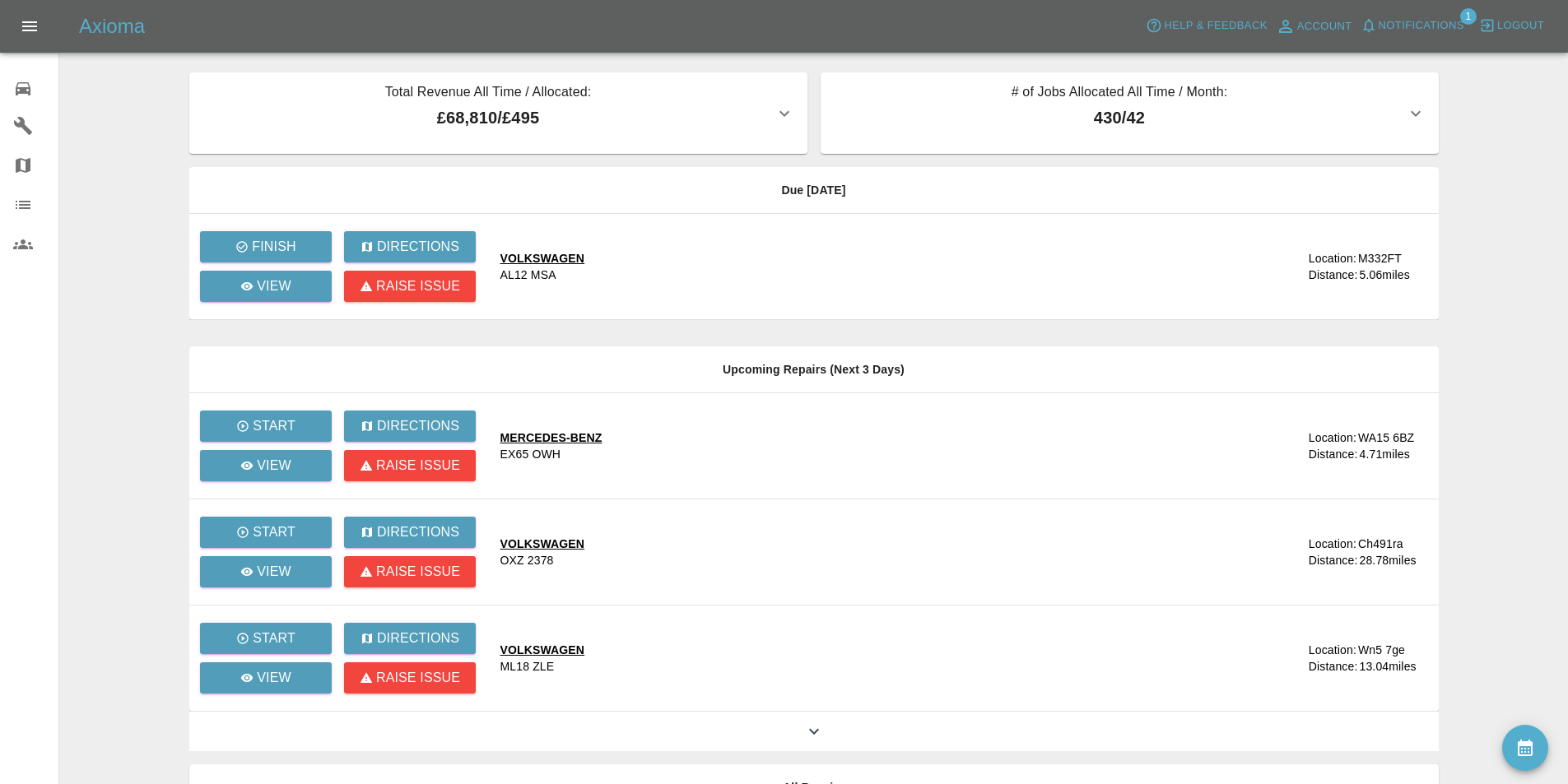
click at [133, 144] on main "Total Revenue All Time / Allocated: £68,810 / £495 Sprayway Smart Repairs NW : …" at bounding box center [784, 448] width 1568 height 897
